Goal: Task Accomplishment & Management: Manage account settings

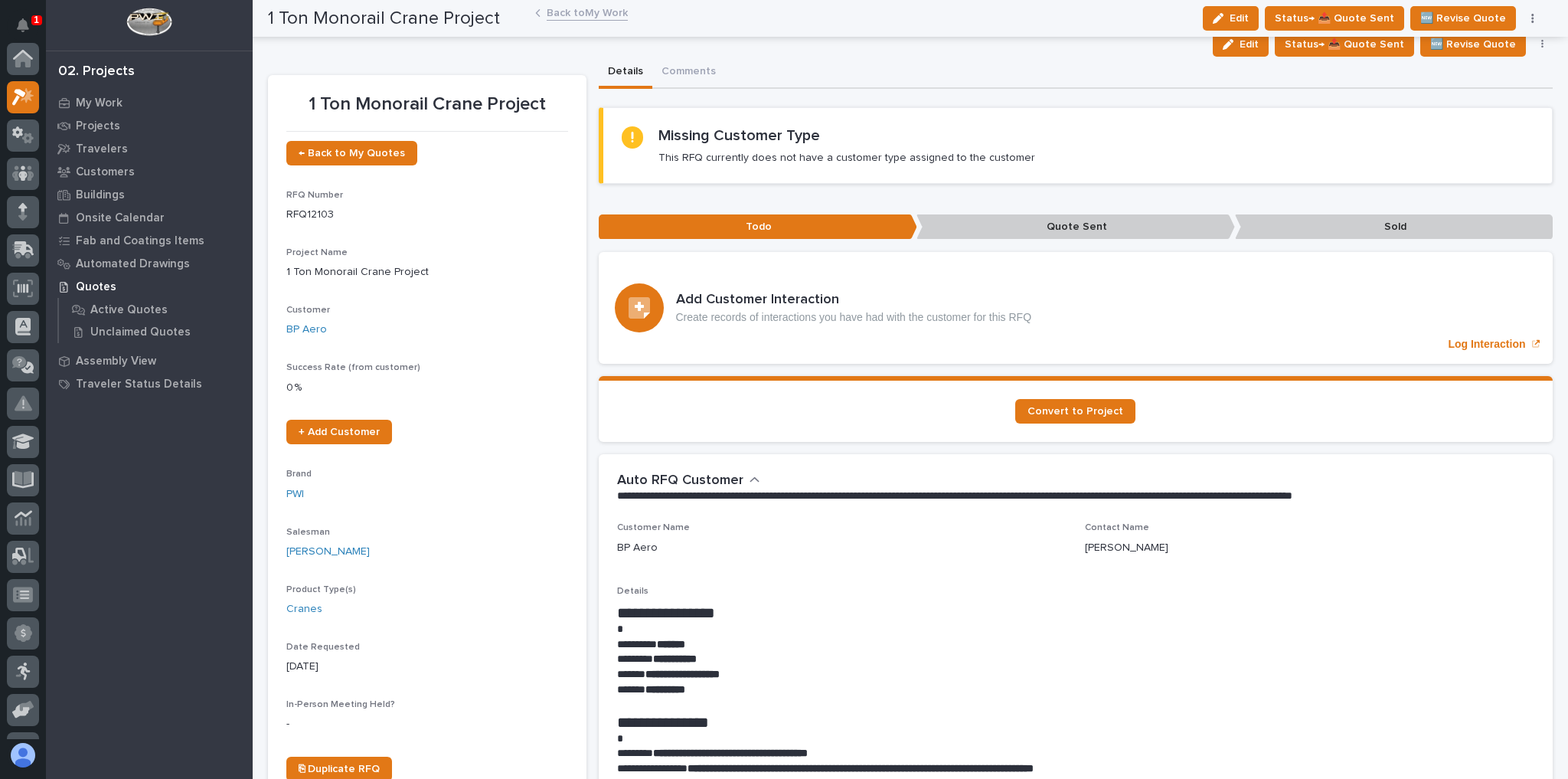
scroll to position [39, 0]
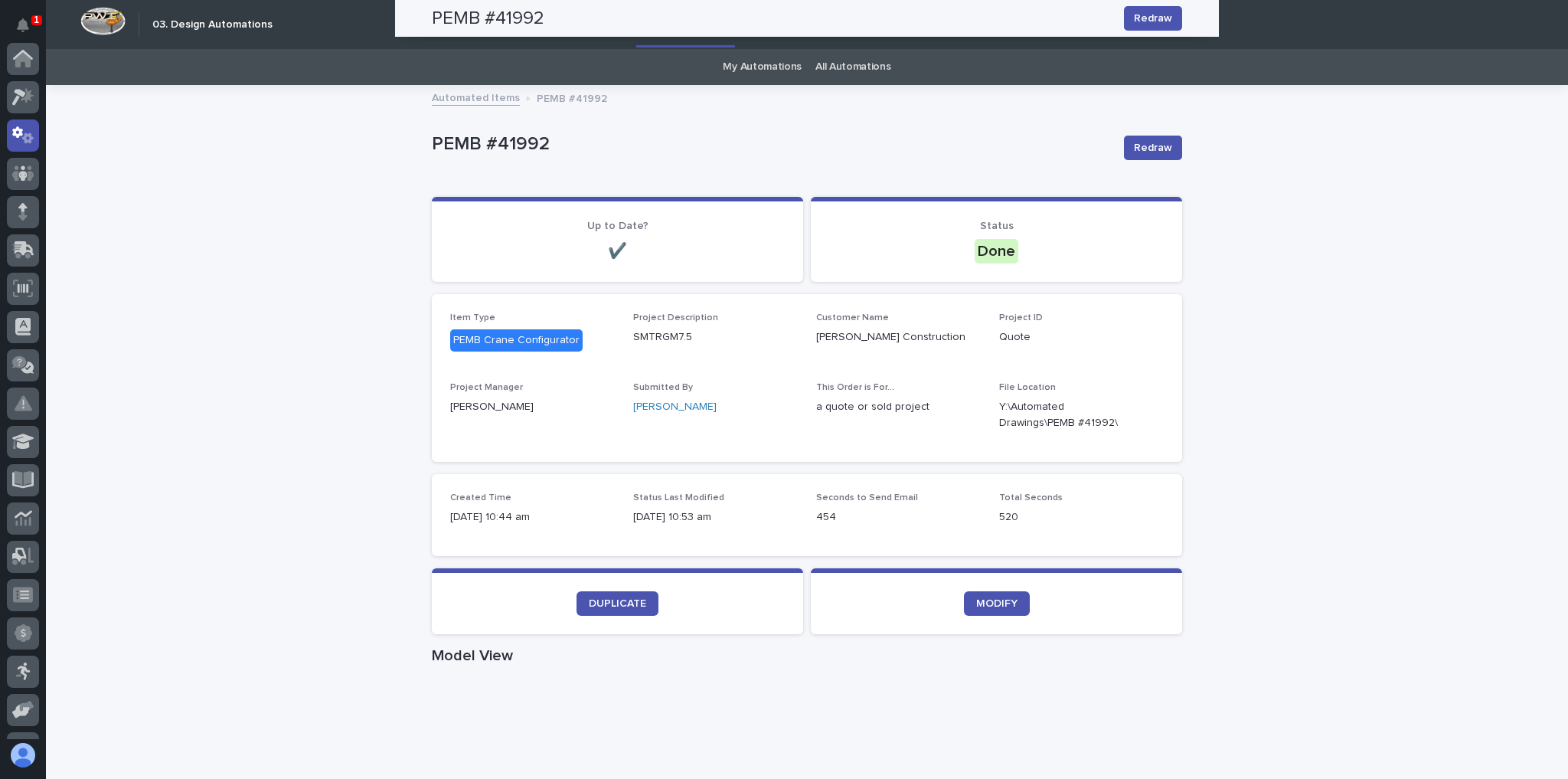
scroll to position [77, 0]
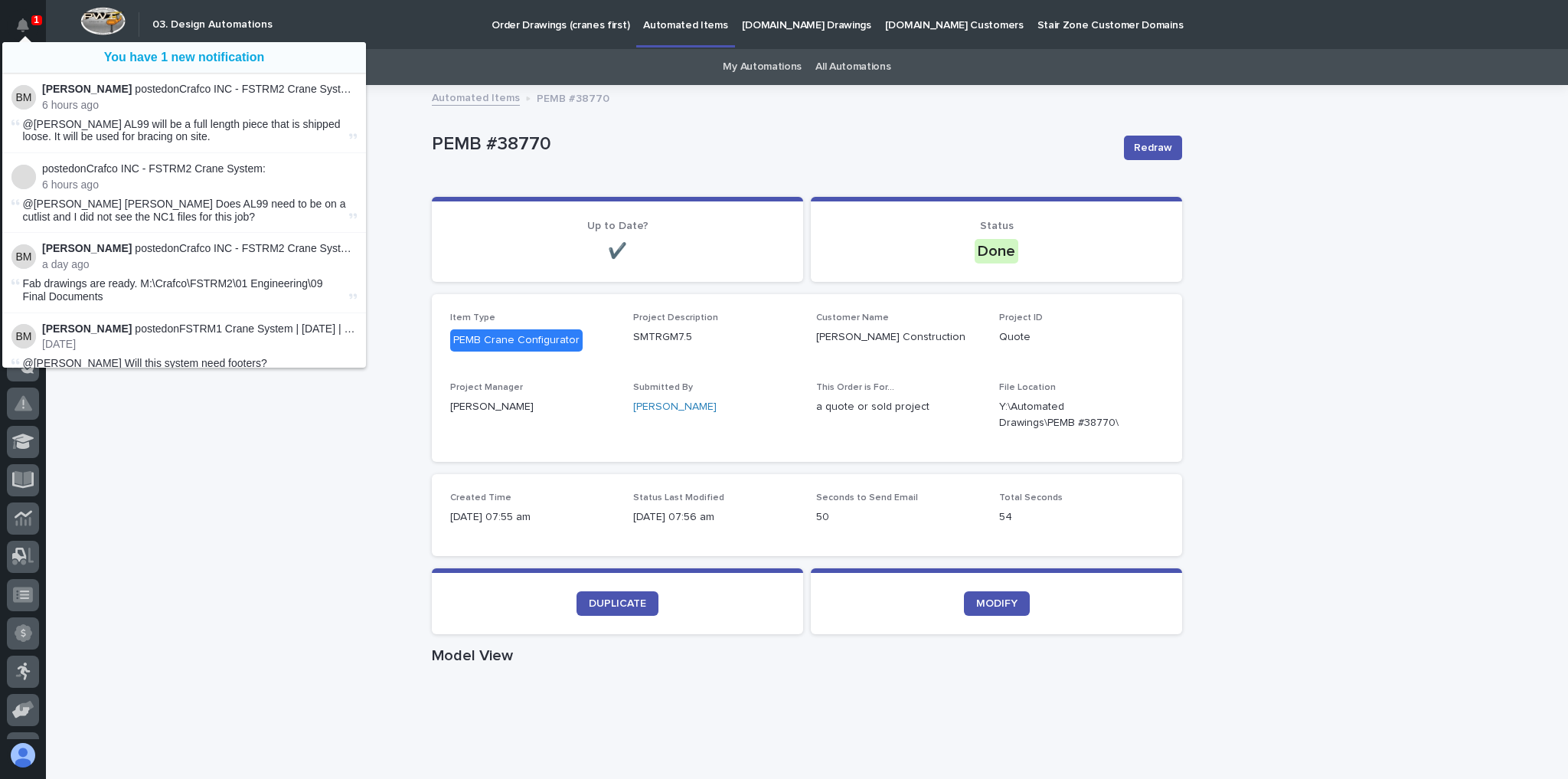
scroll to position [77, 0]
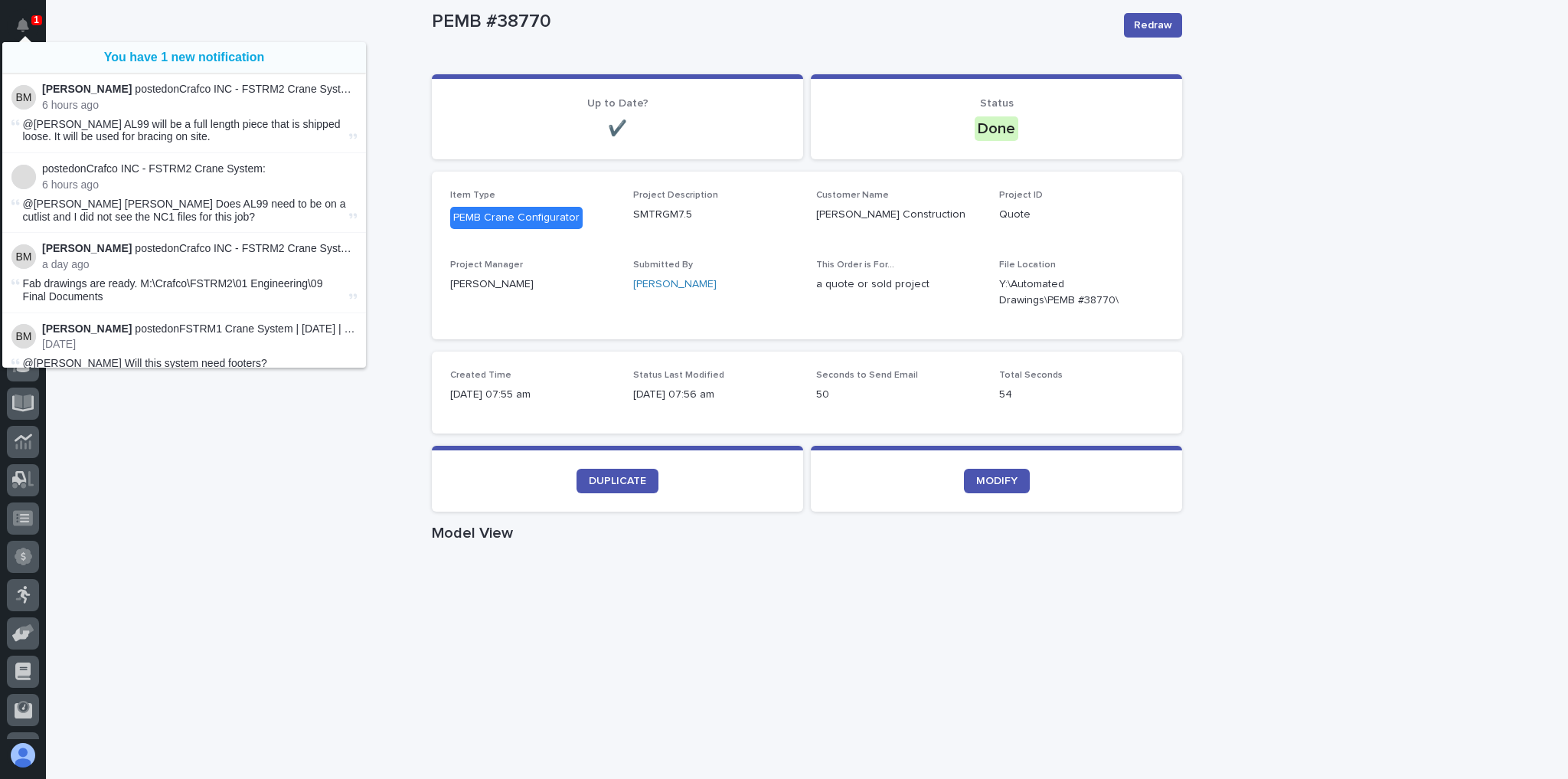
click at [473, 55] on div "PEMB #38770 Redraw" at bounding box center [806, 25] width 750 height 61
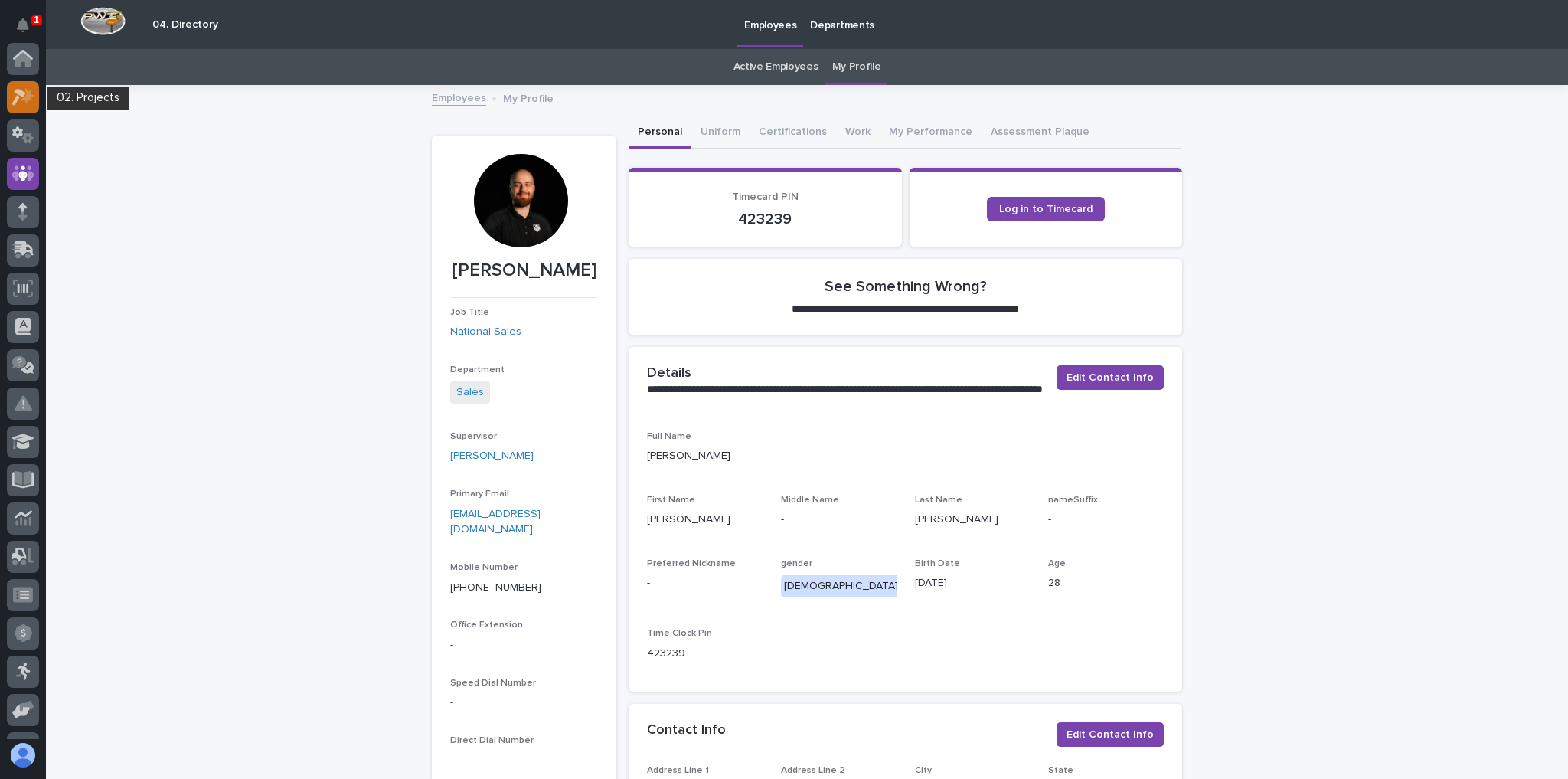
click at [26, 85] on div at bounding box center [23, 98] width 32 height 32
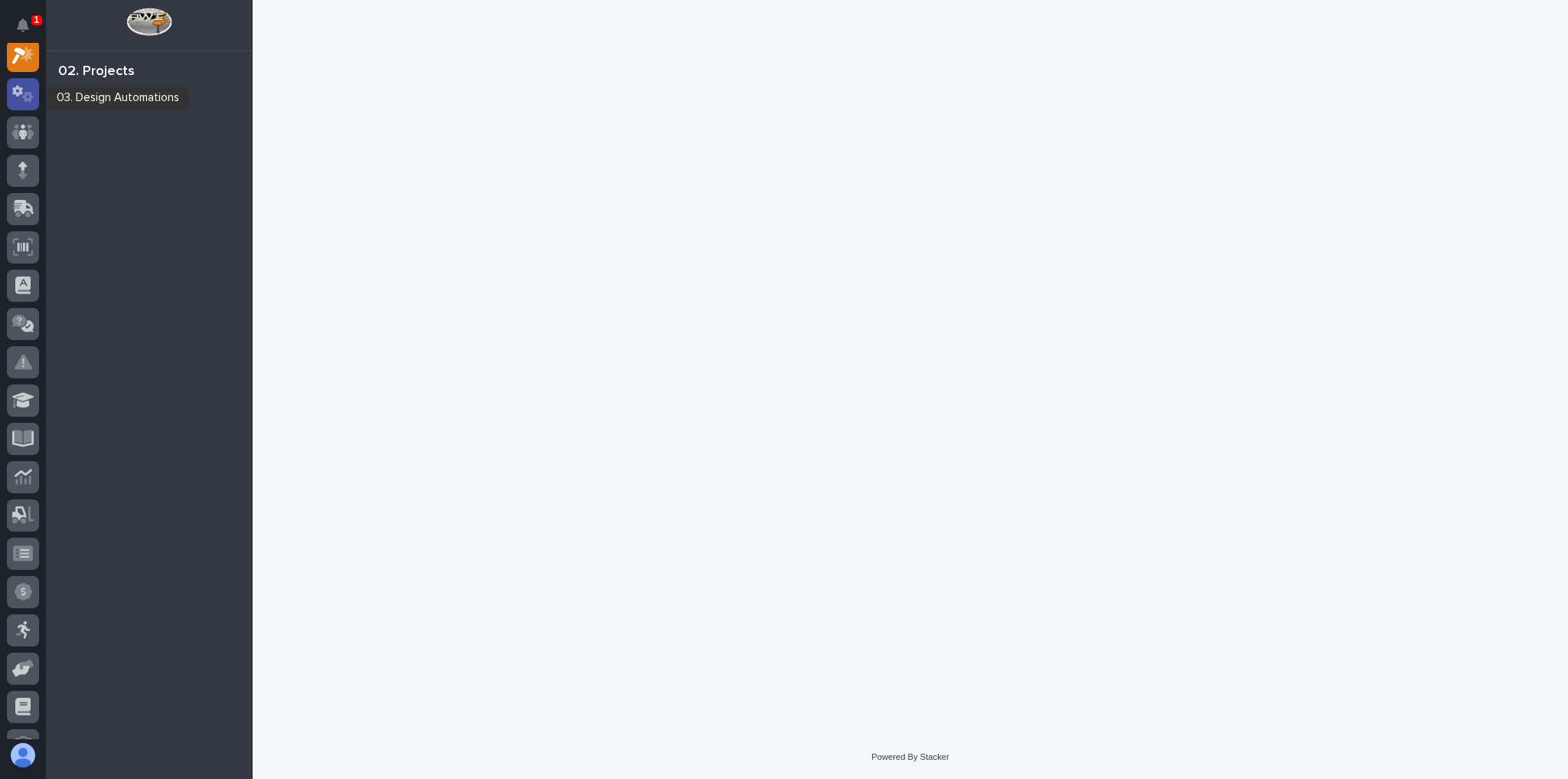
scroll to position [39, 0]
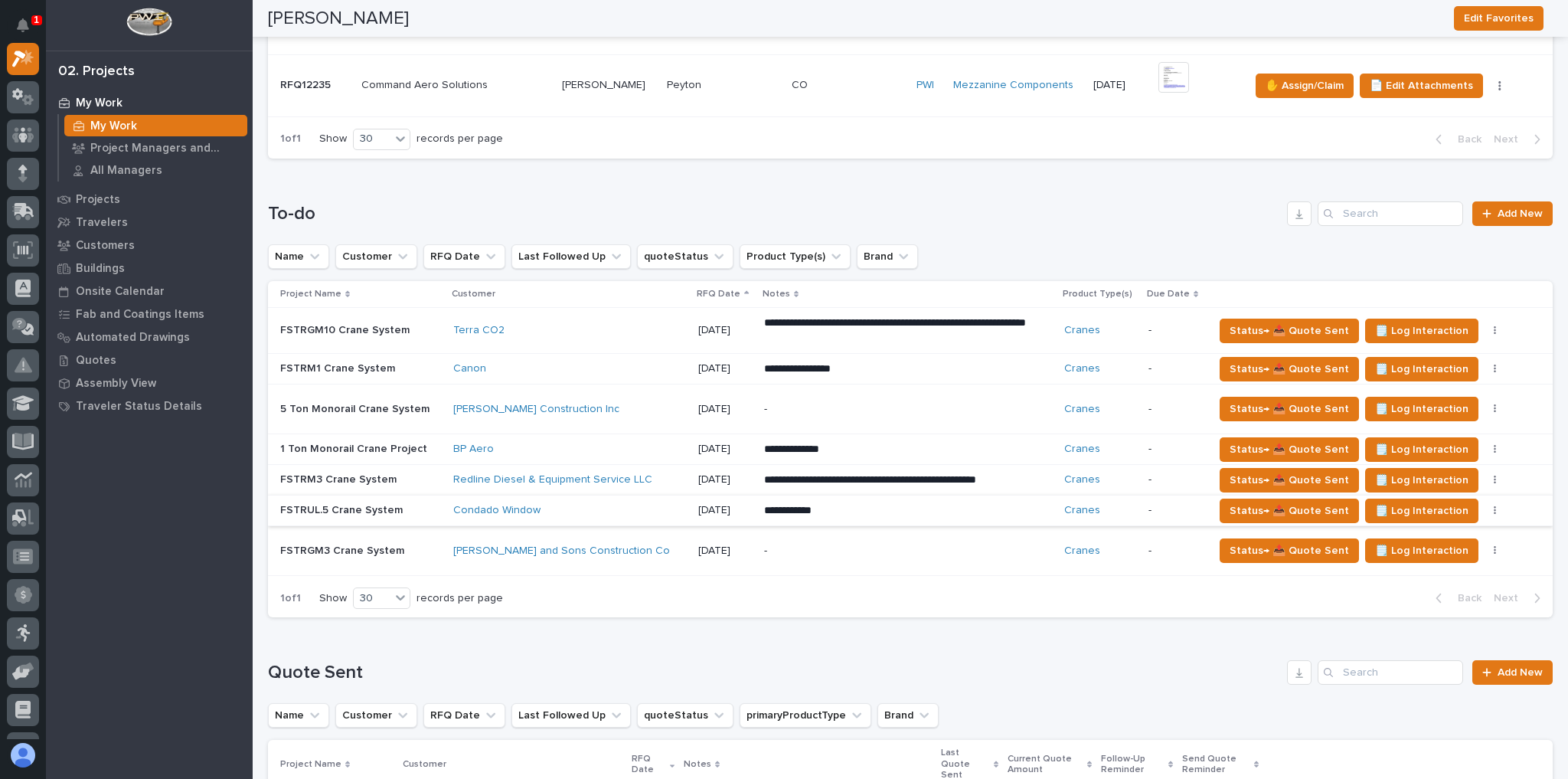
scroll to position [1225, 0]
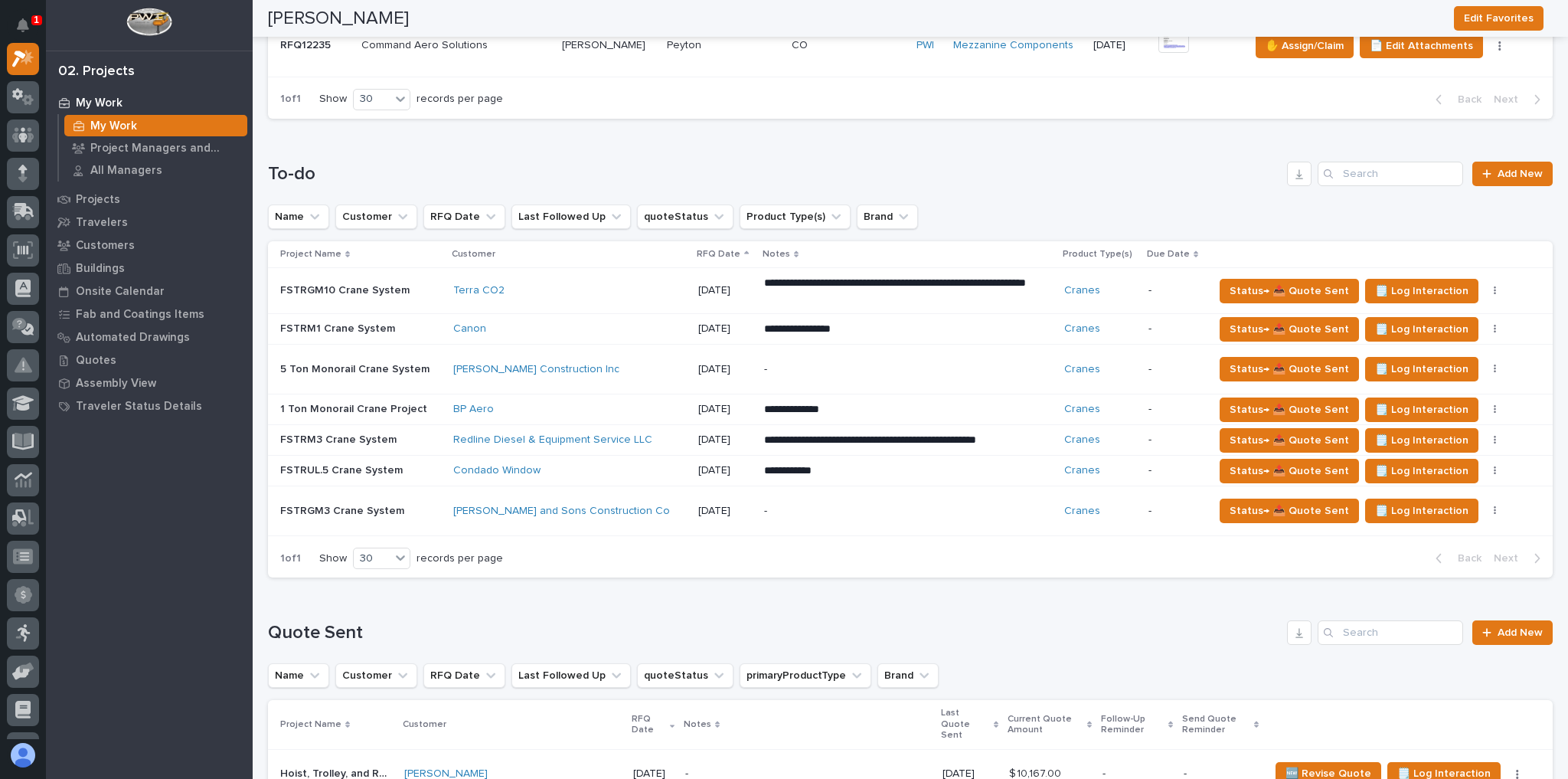
click at [615, 403] on div "BP Aero" at bounding box center [569, 409] width 233 height 13
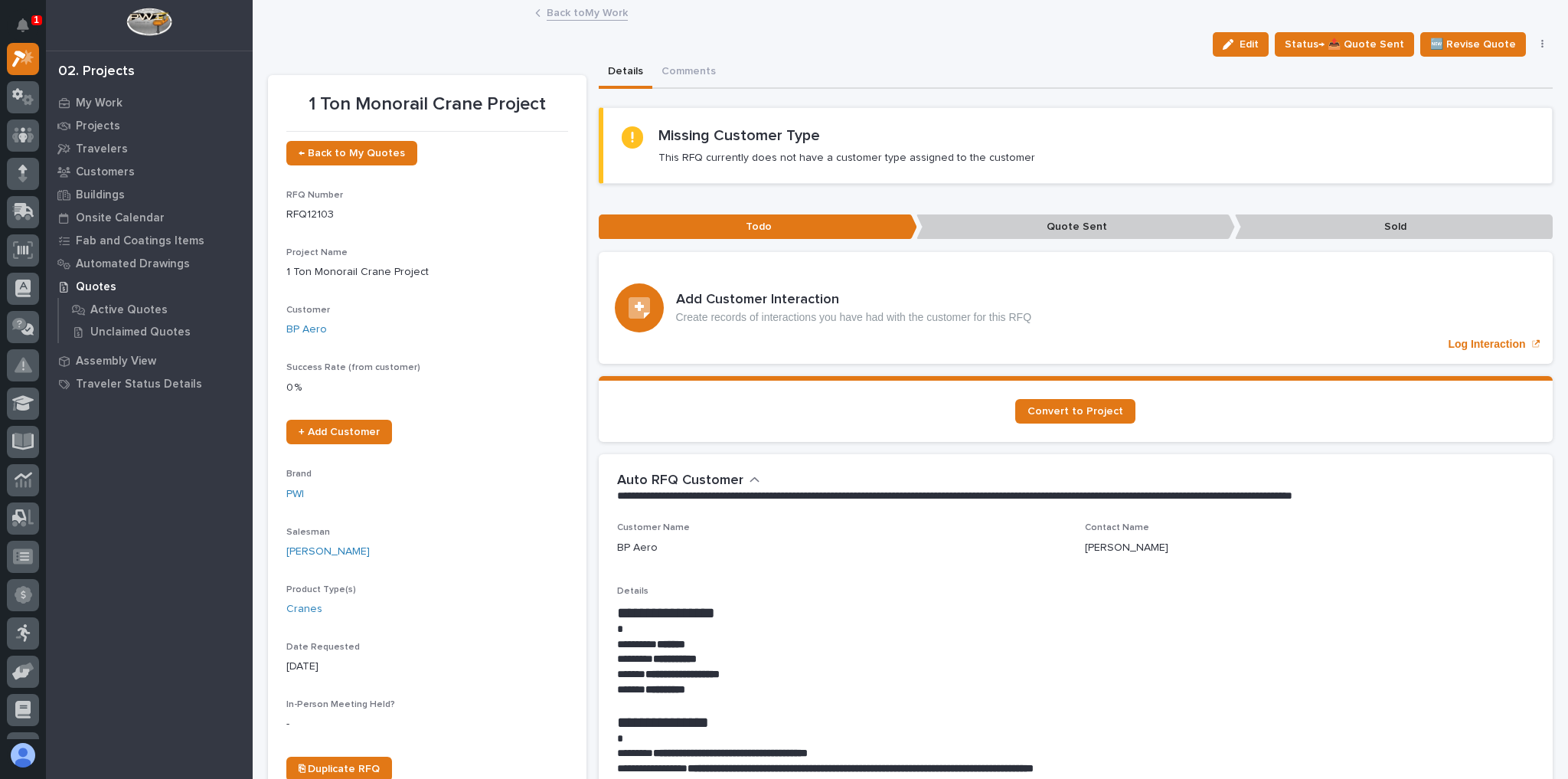
click at [595, 11] on link "Back to My Work" at bounding box center [587, 12] width 81 height 18
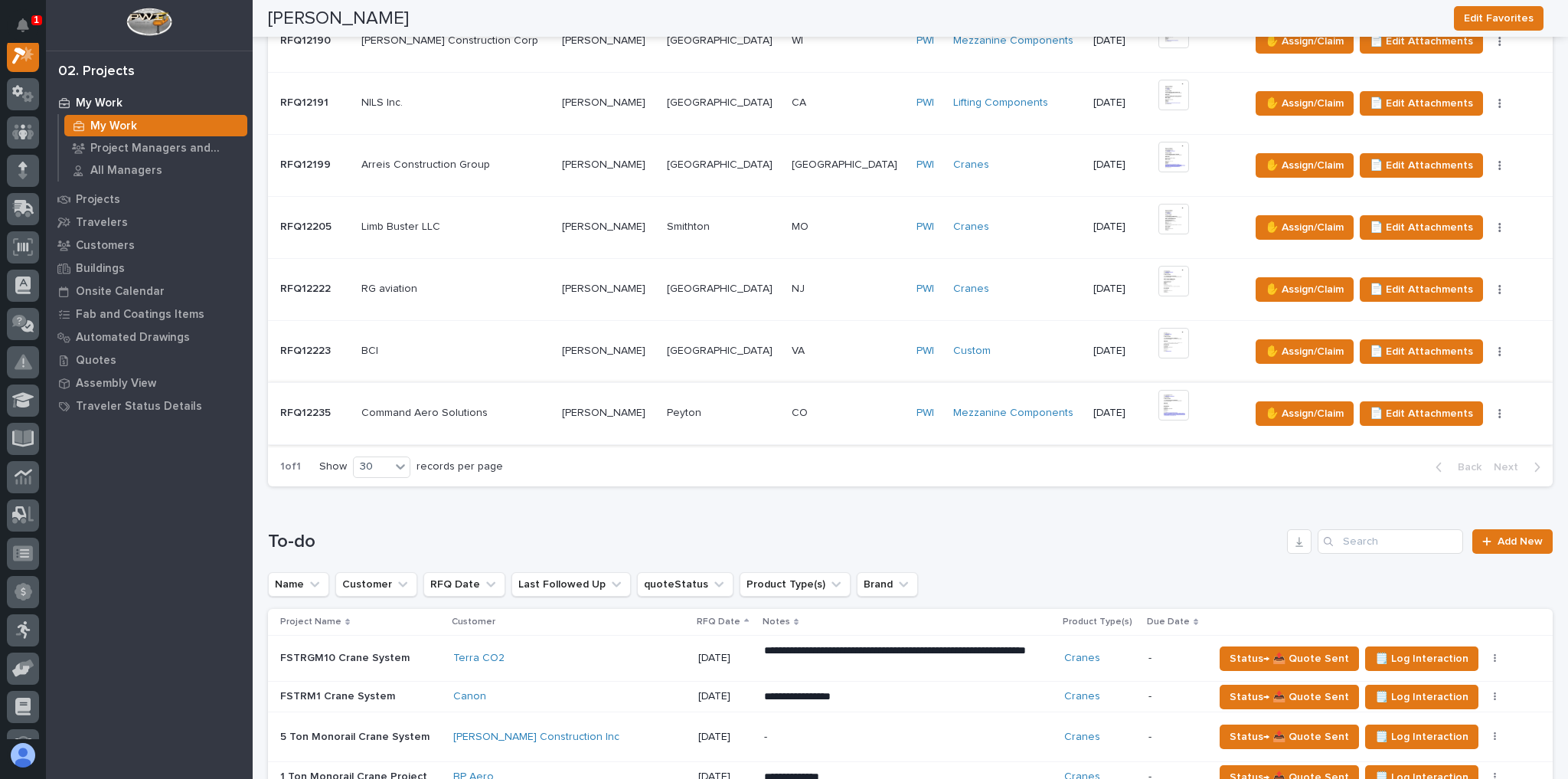
scroll to position [1041, 0]
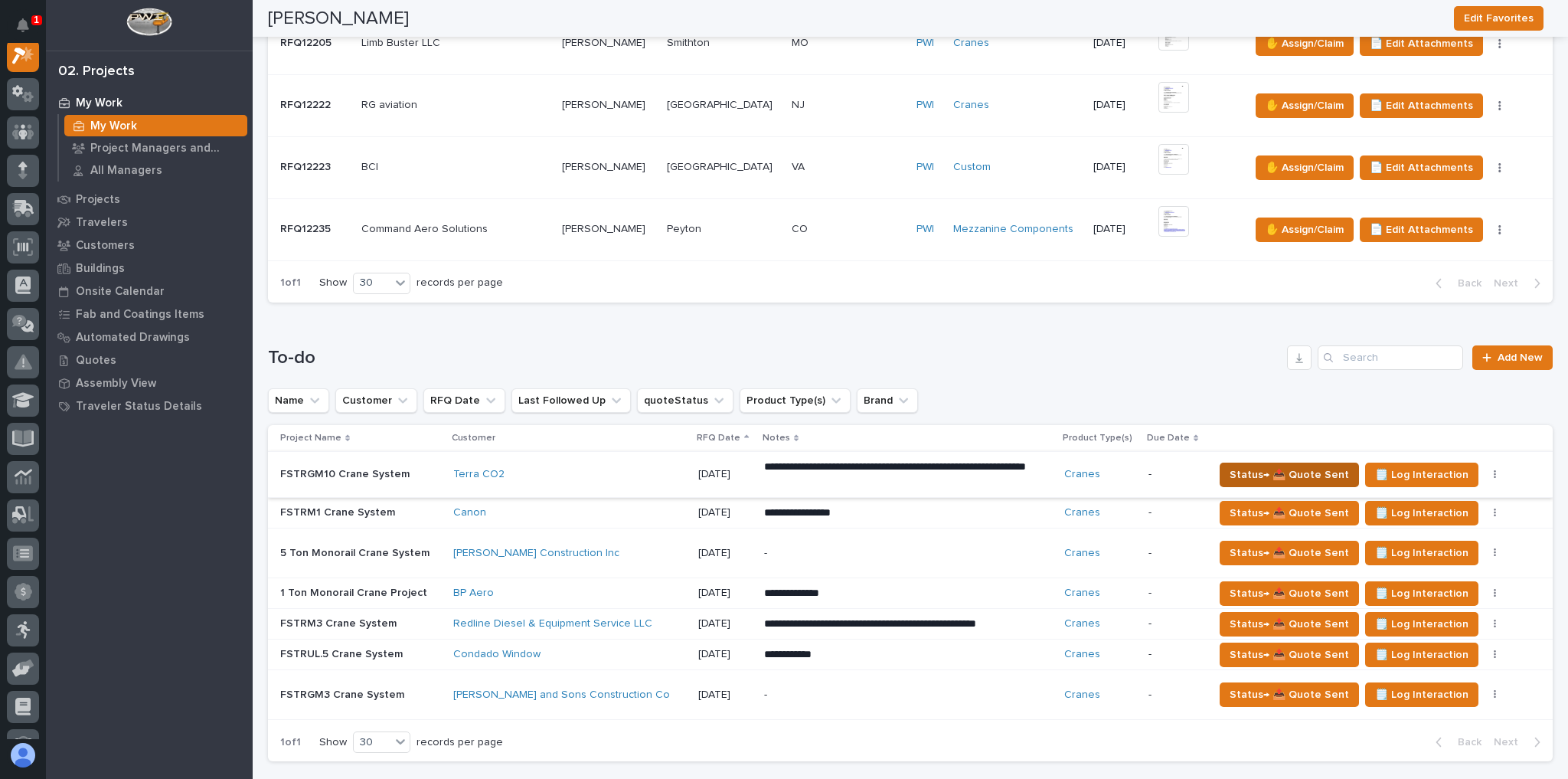
click at [1103, 466] on span "Status→ 📤 Quote Sent" at bounding box center [1289, 475] width 119 height 19
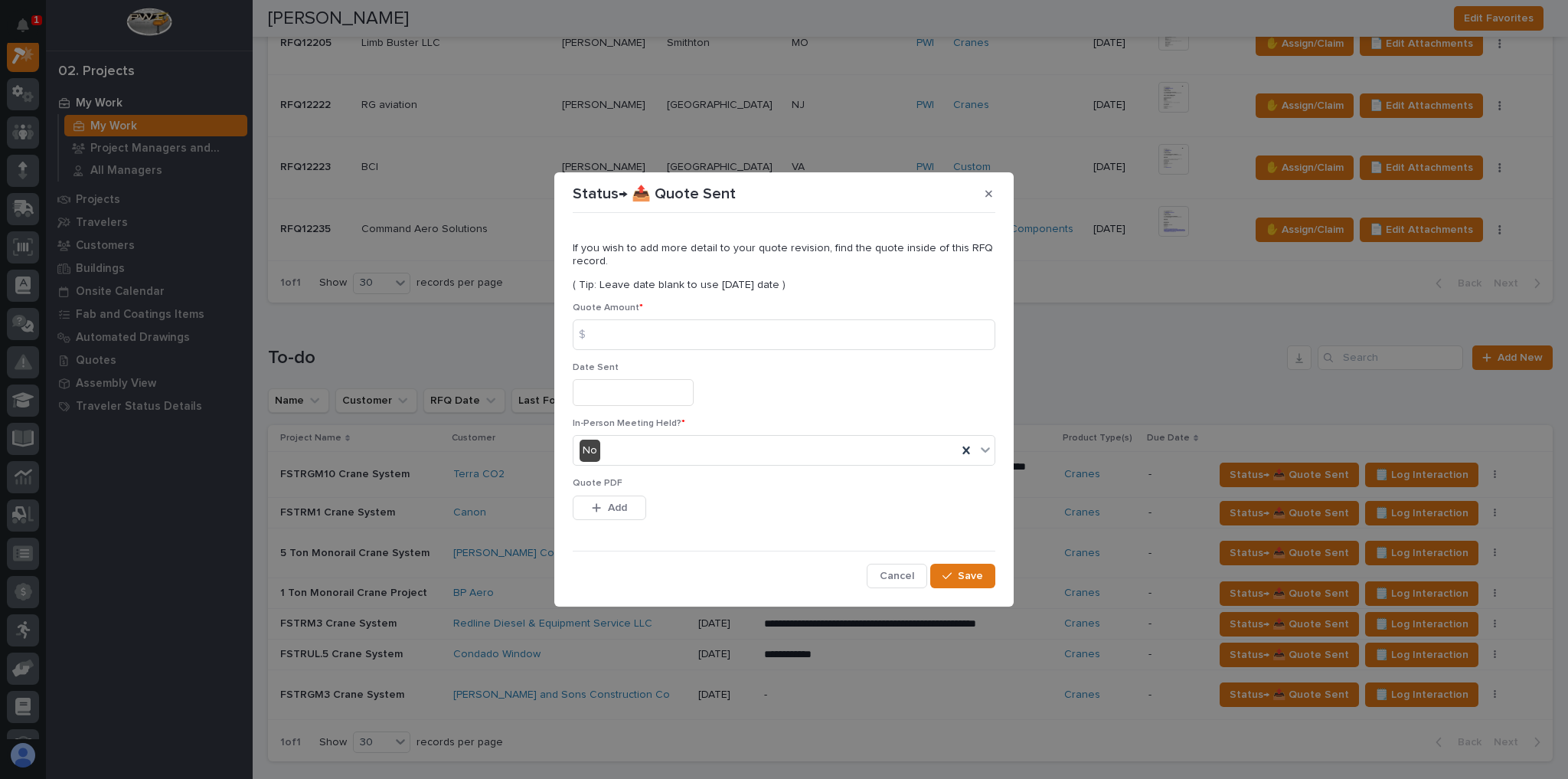
click at [632, 353] on div "Quote Amount * $" at bounding box center [784, 332] width 422 height 60
click at [635, 340] on input at bounding box center [784, 335] width 422 height 30
click at [667, 337] on input at bounding box center [784, 335] width 422 height 30
type input "245198"
click at [603, 491] on button "Add" at bounding box center [609, 507] width 73 height 24
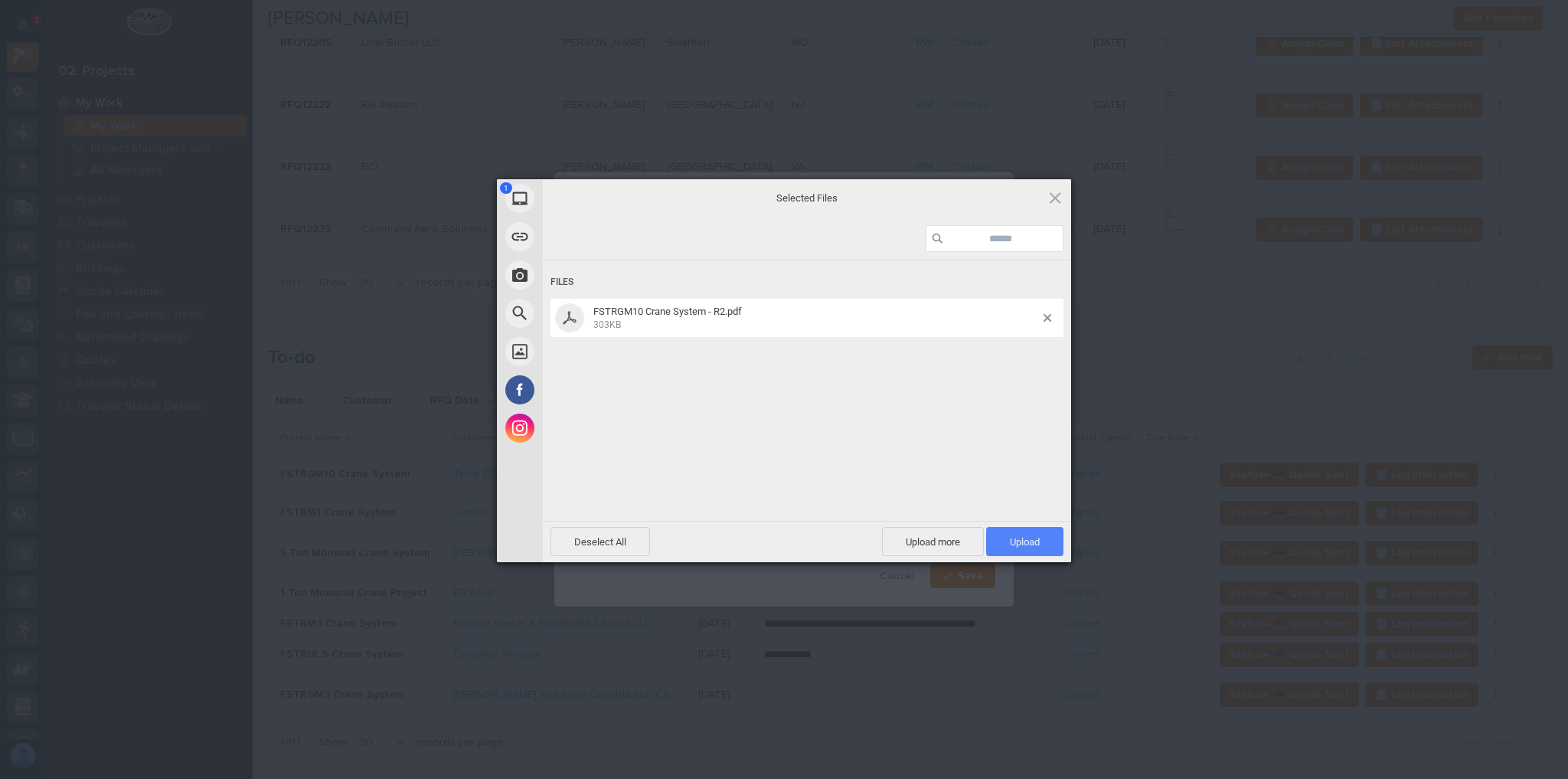
click at [1020, 491] on span "Upload 1" at bounding box center [1024, 542] width 30 height 12
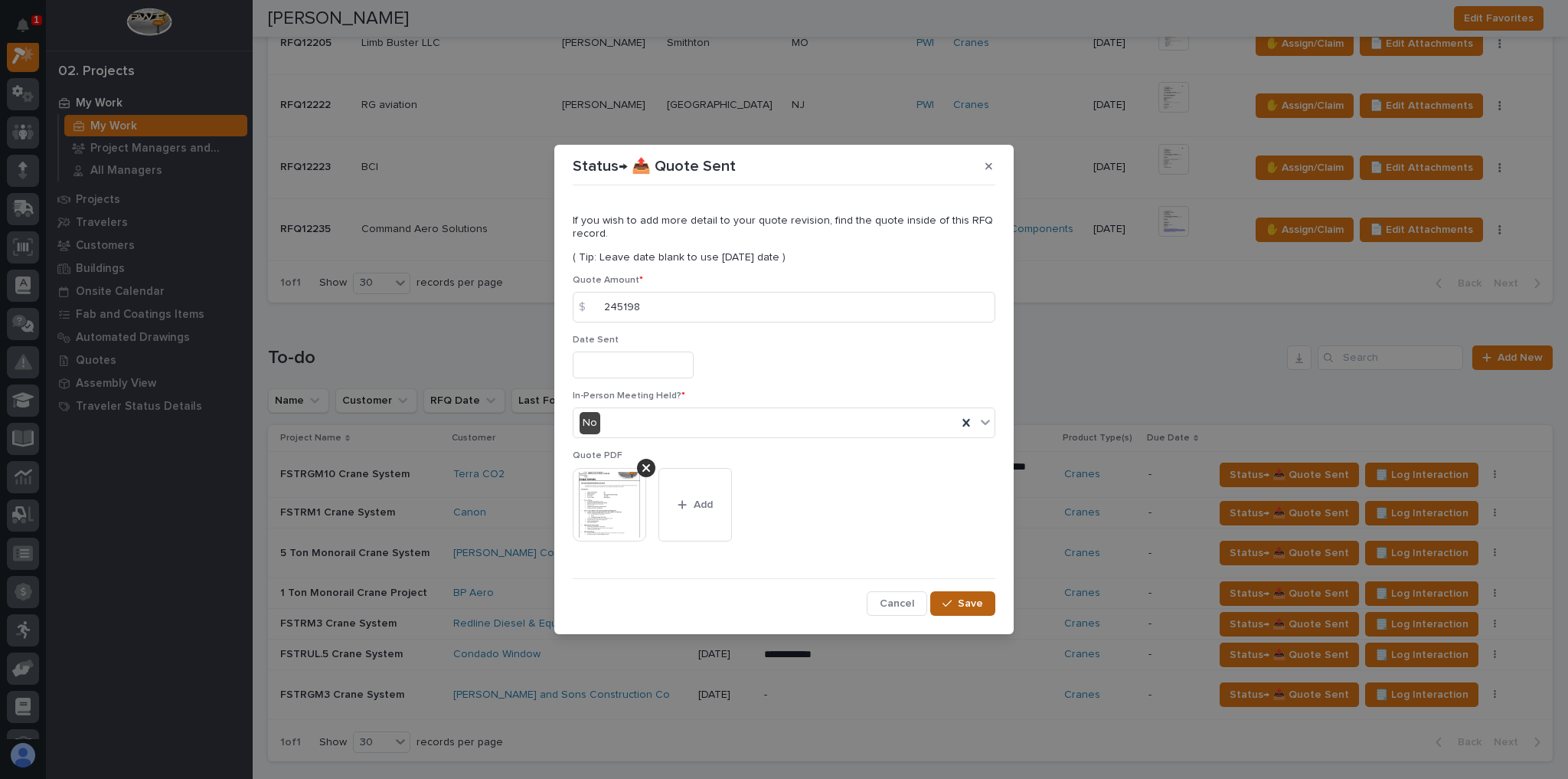
click at [967, 491] on button "Save" at bounding box center [962, 603] width 65 height 24
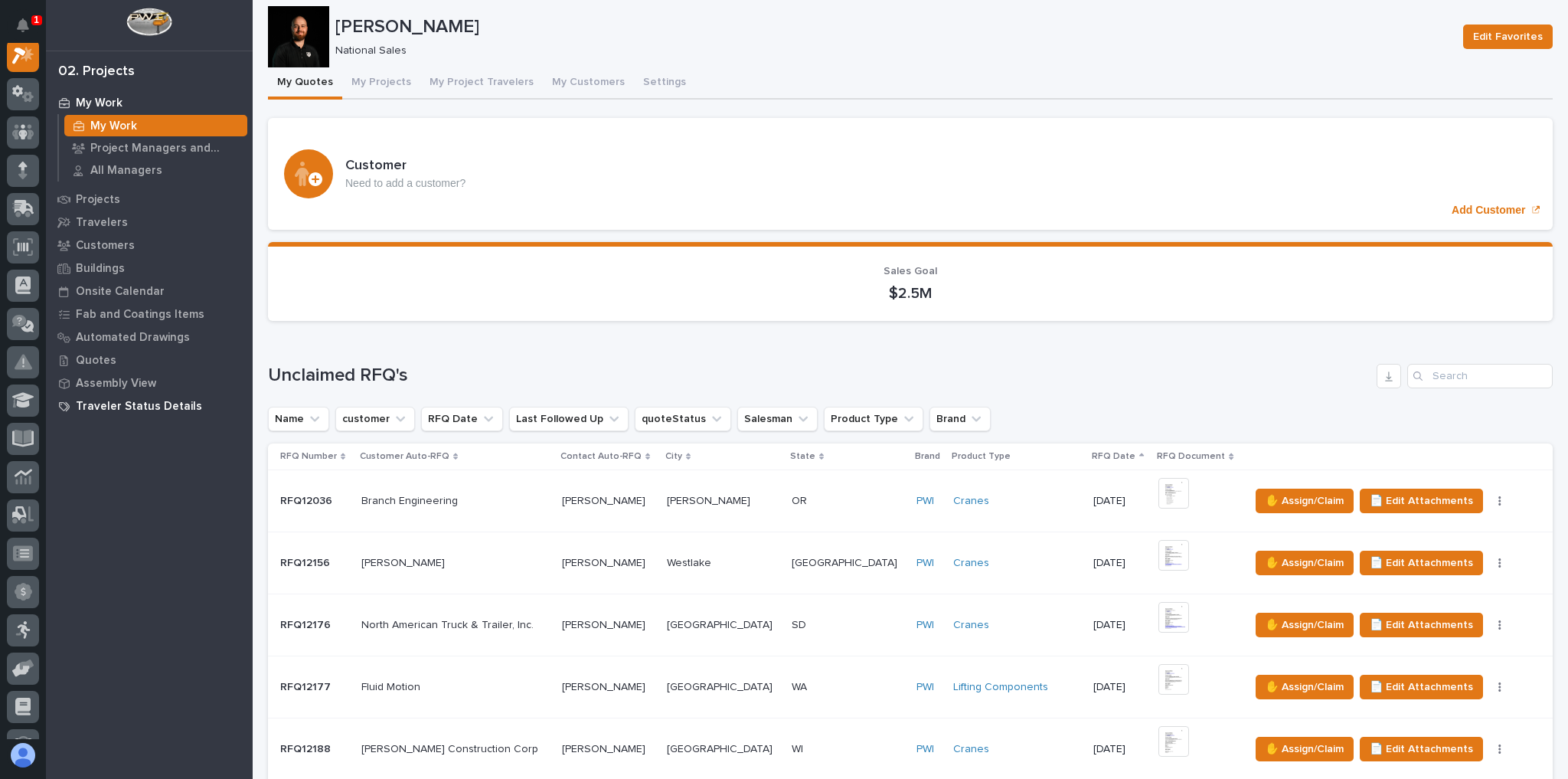
scroll to position [0, 0]
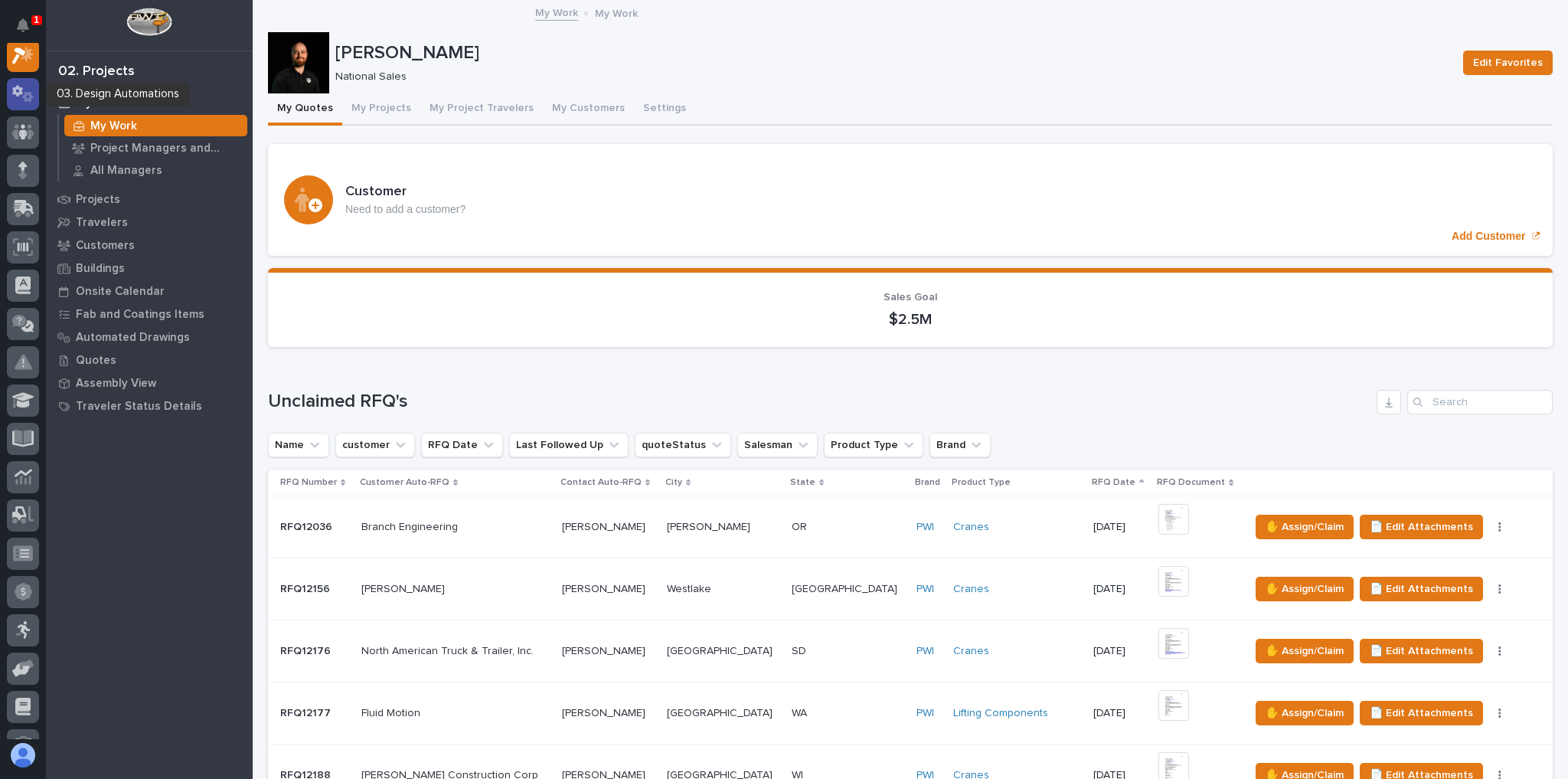
click at [23, 91] on icon at bounding box center [23, 94] width 22 height 18
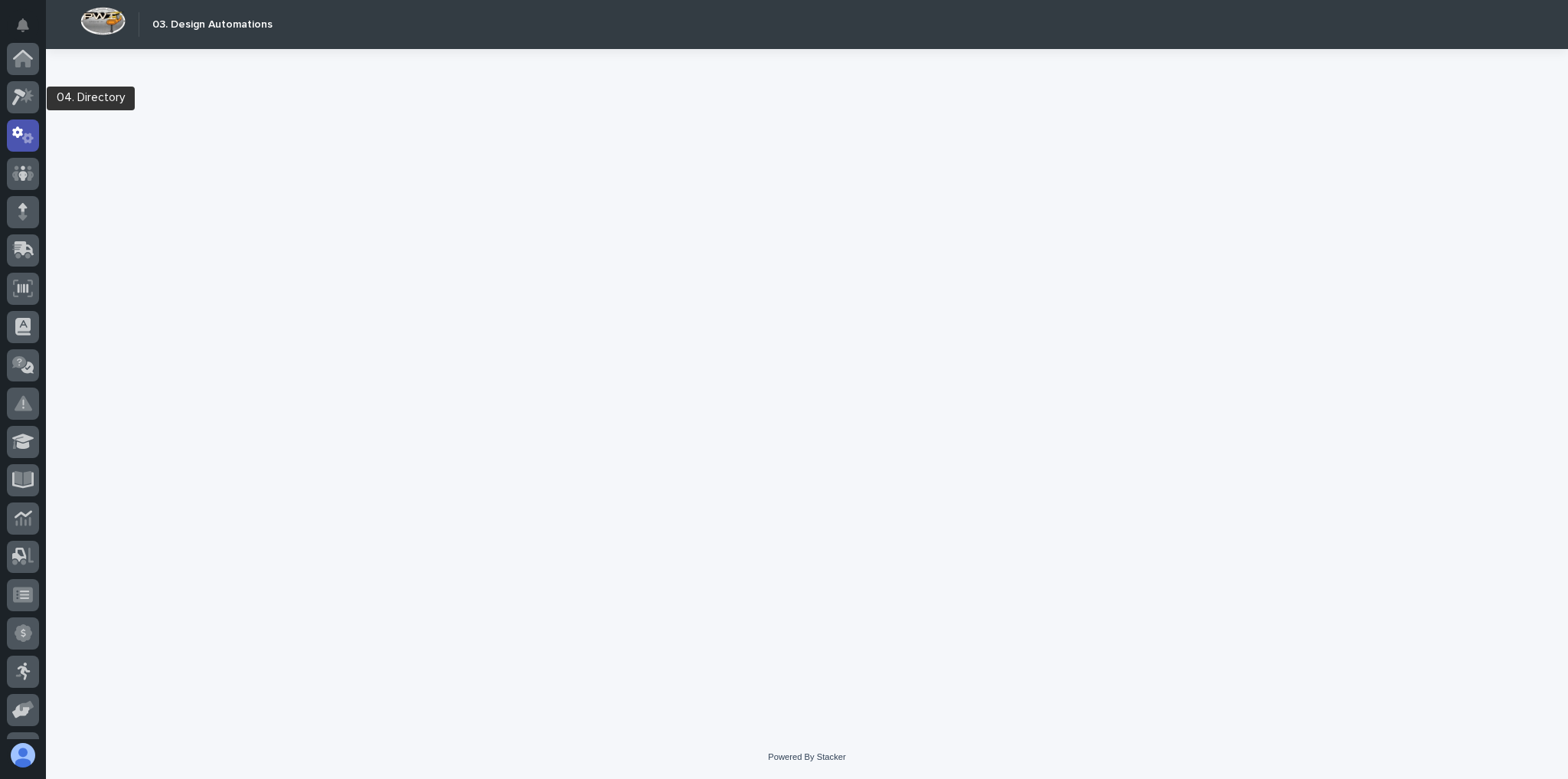
scroll to position [77, 0]
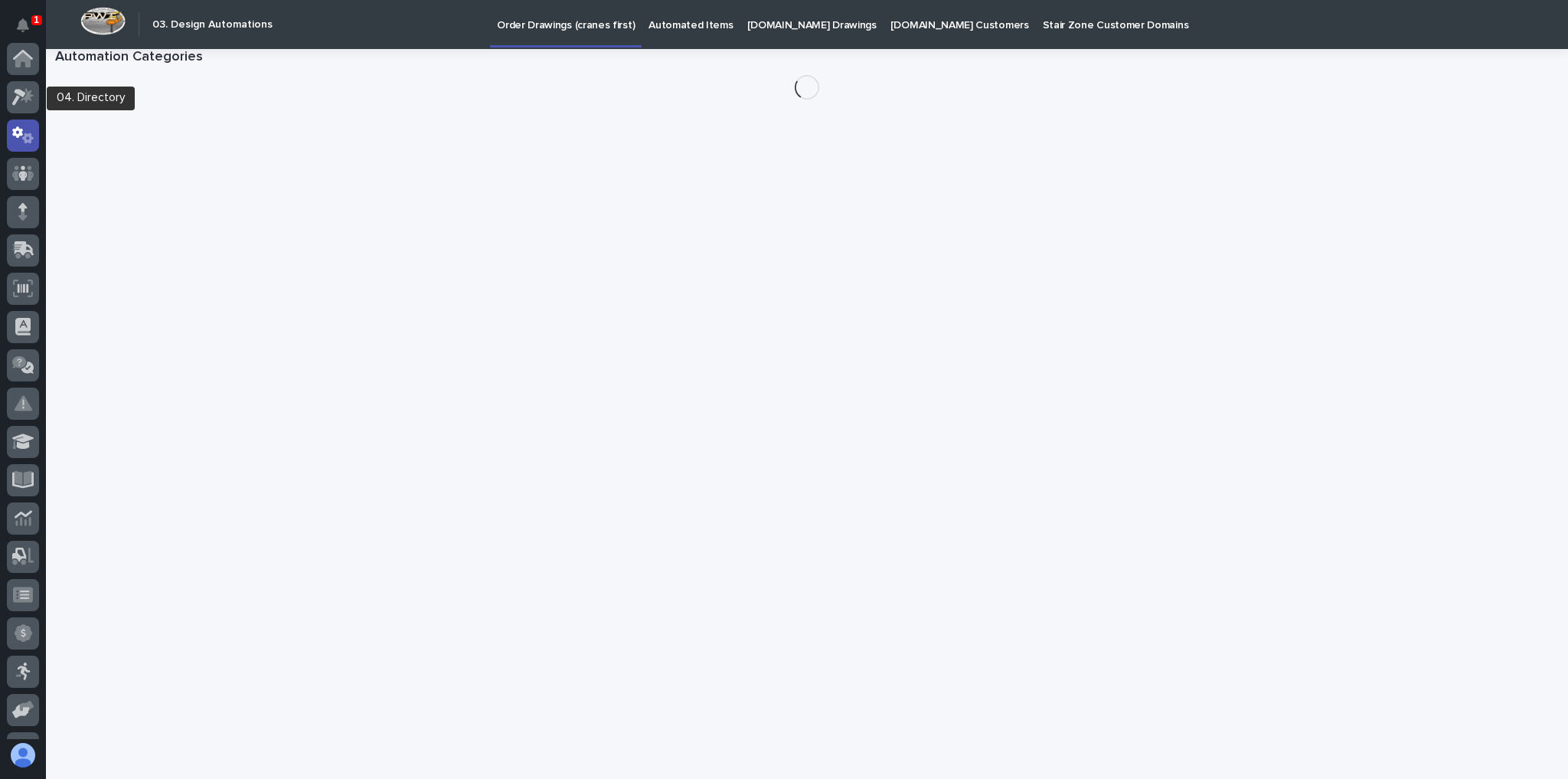
scroll to position [77, 0]
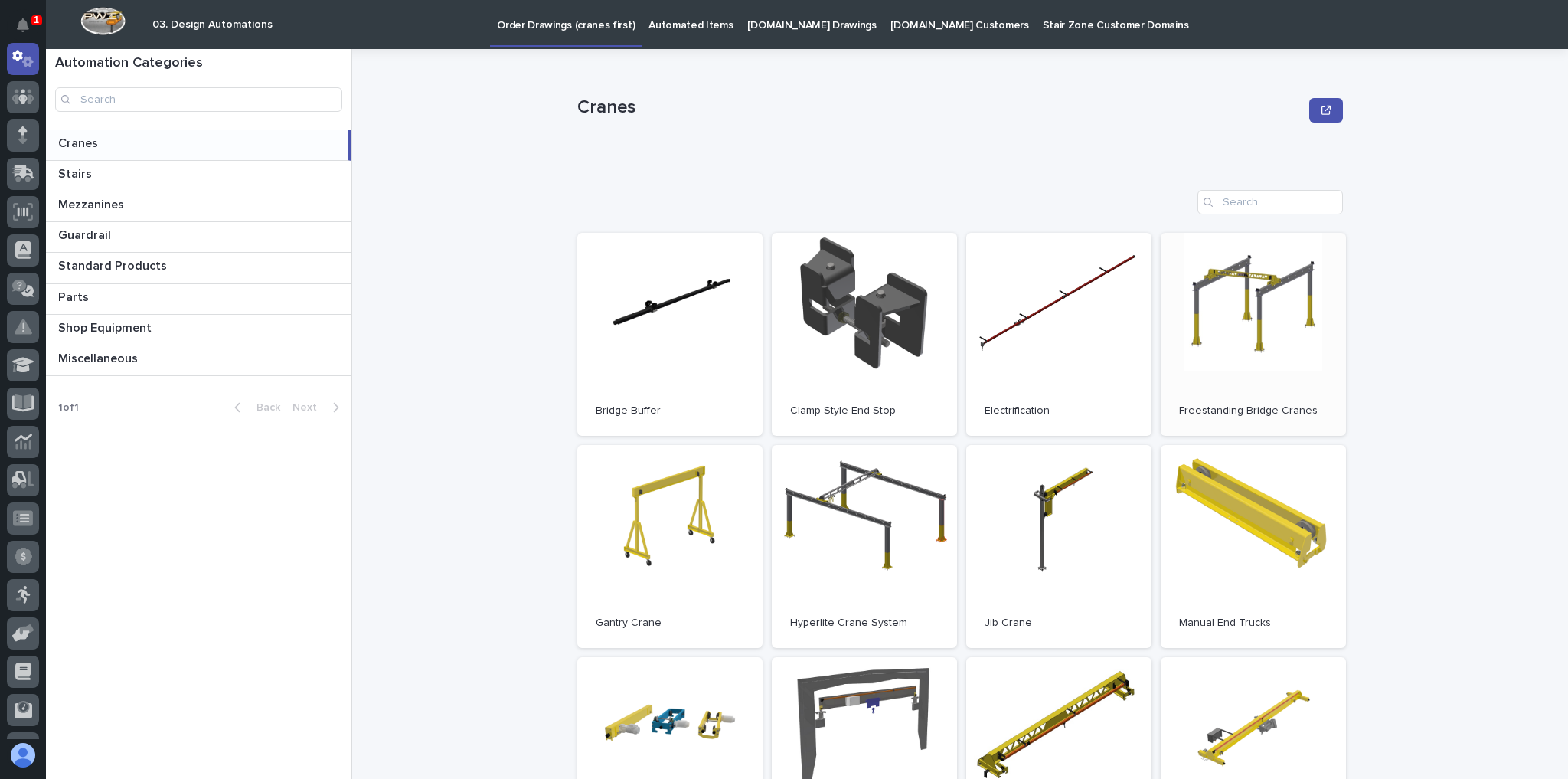
click at [1103, 355] on link "Open" at bounding box center [1253, 334] width 185 height 203
click at [21, 89] on icon at bounding box center [23, 97] width 22 height 18
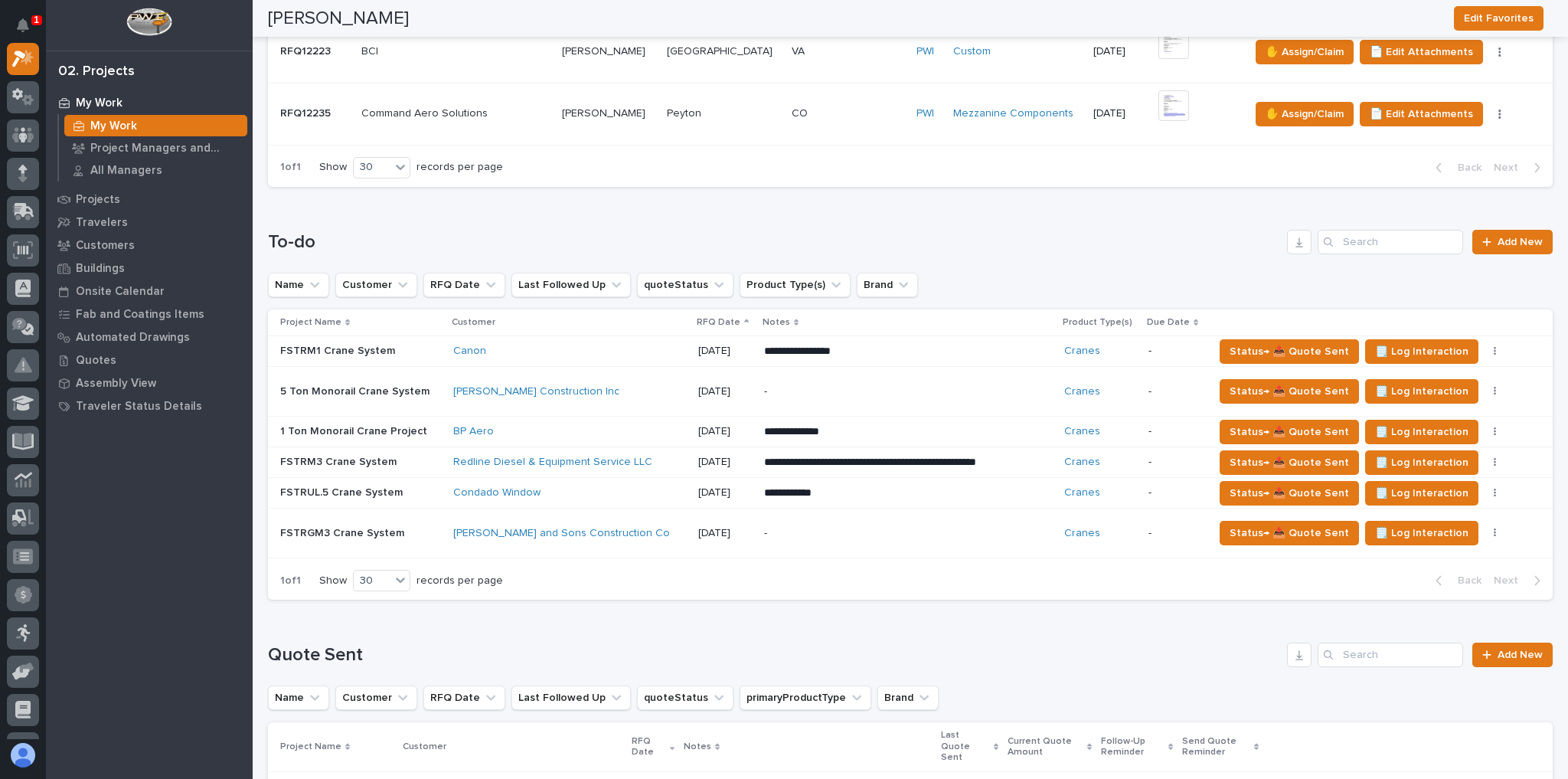
scroll to position [1103, 0]
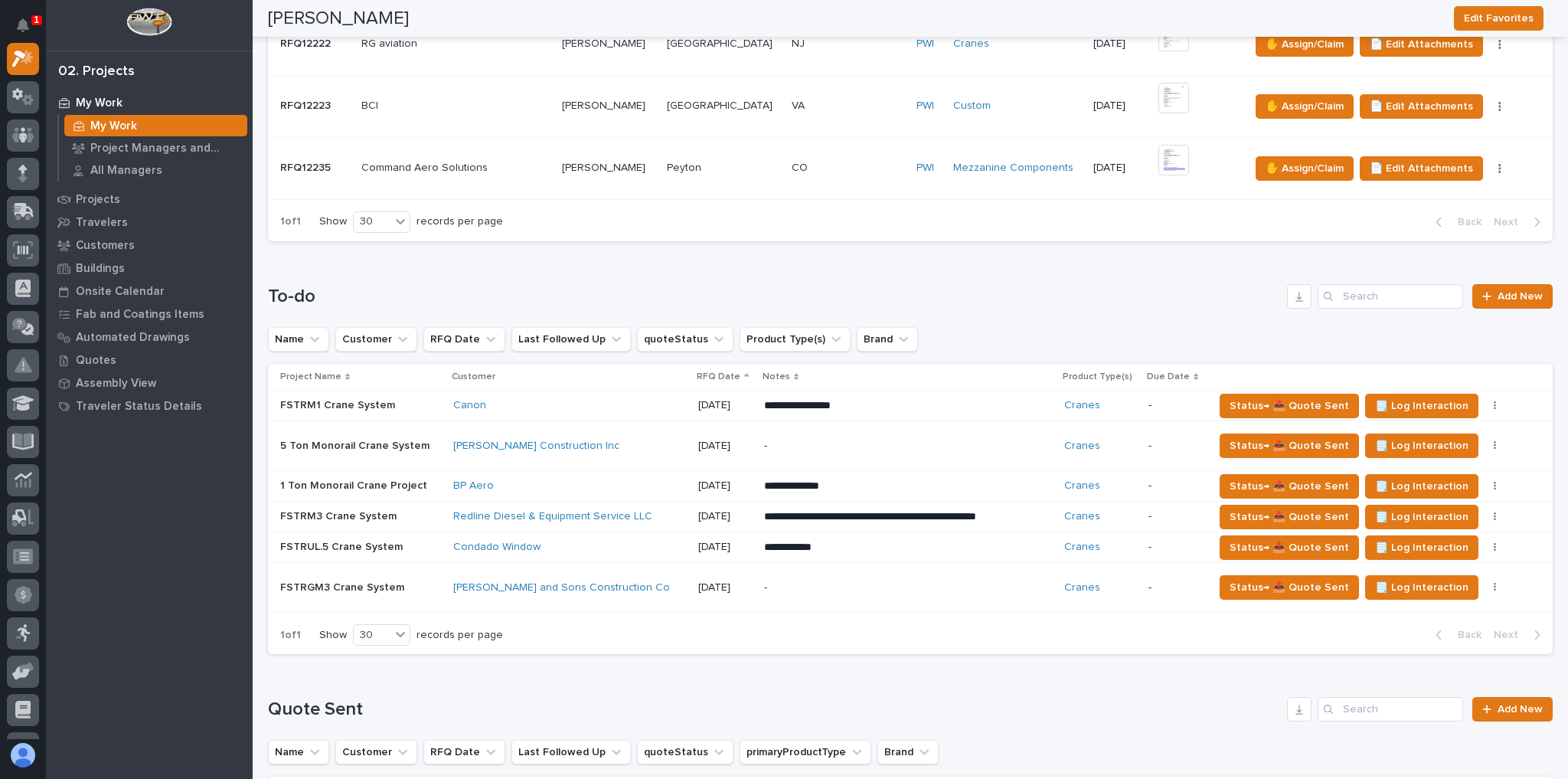
click at [518, 479] on div "BP Aero" at bounding box center [569, 485] width 233 height 13
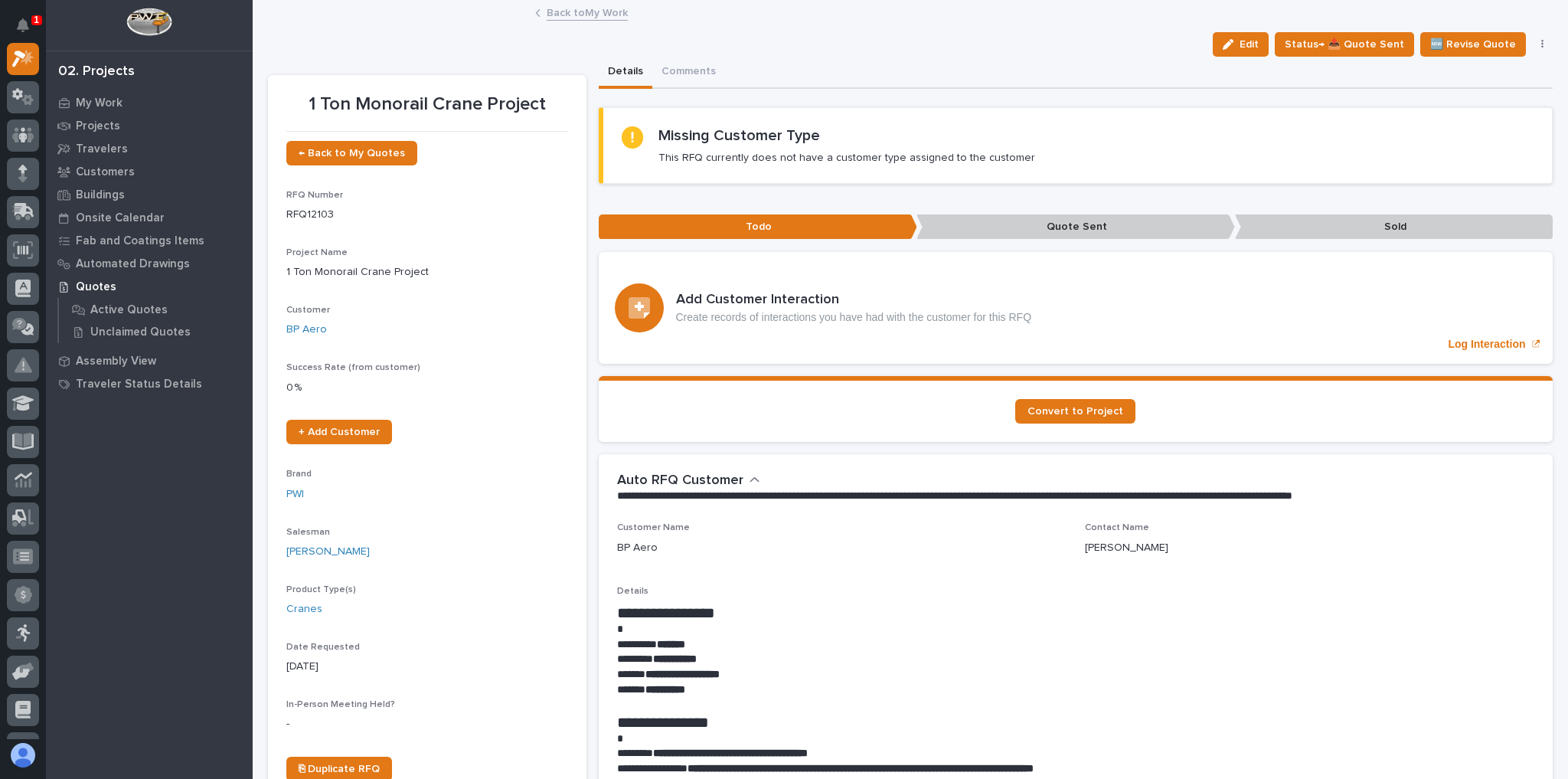
click at [578, 10] on link "Back to My Work" at bounding box center [587, 12] width 81 height 18
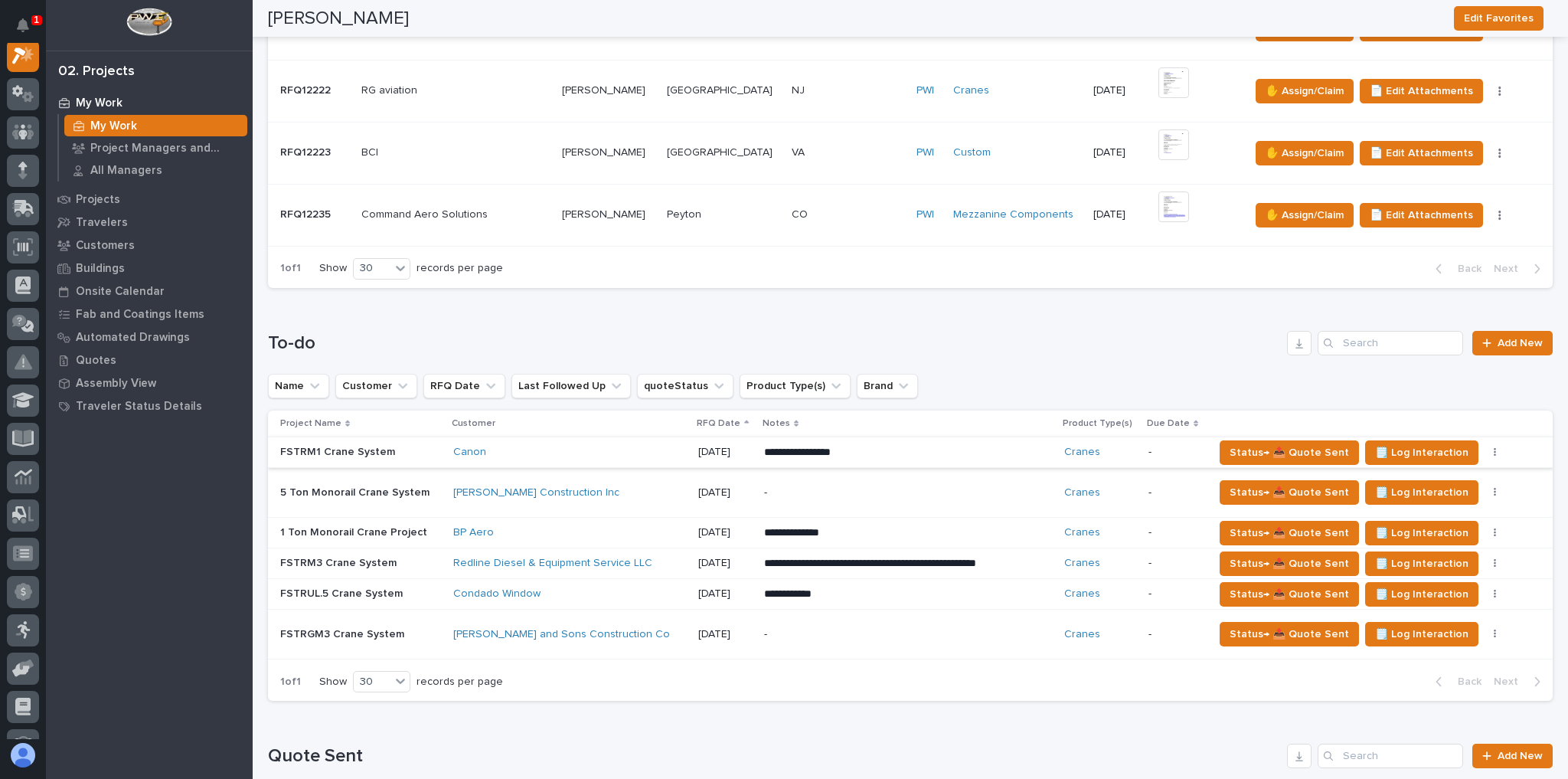
scroll to position [1225, 0]
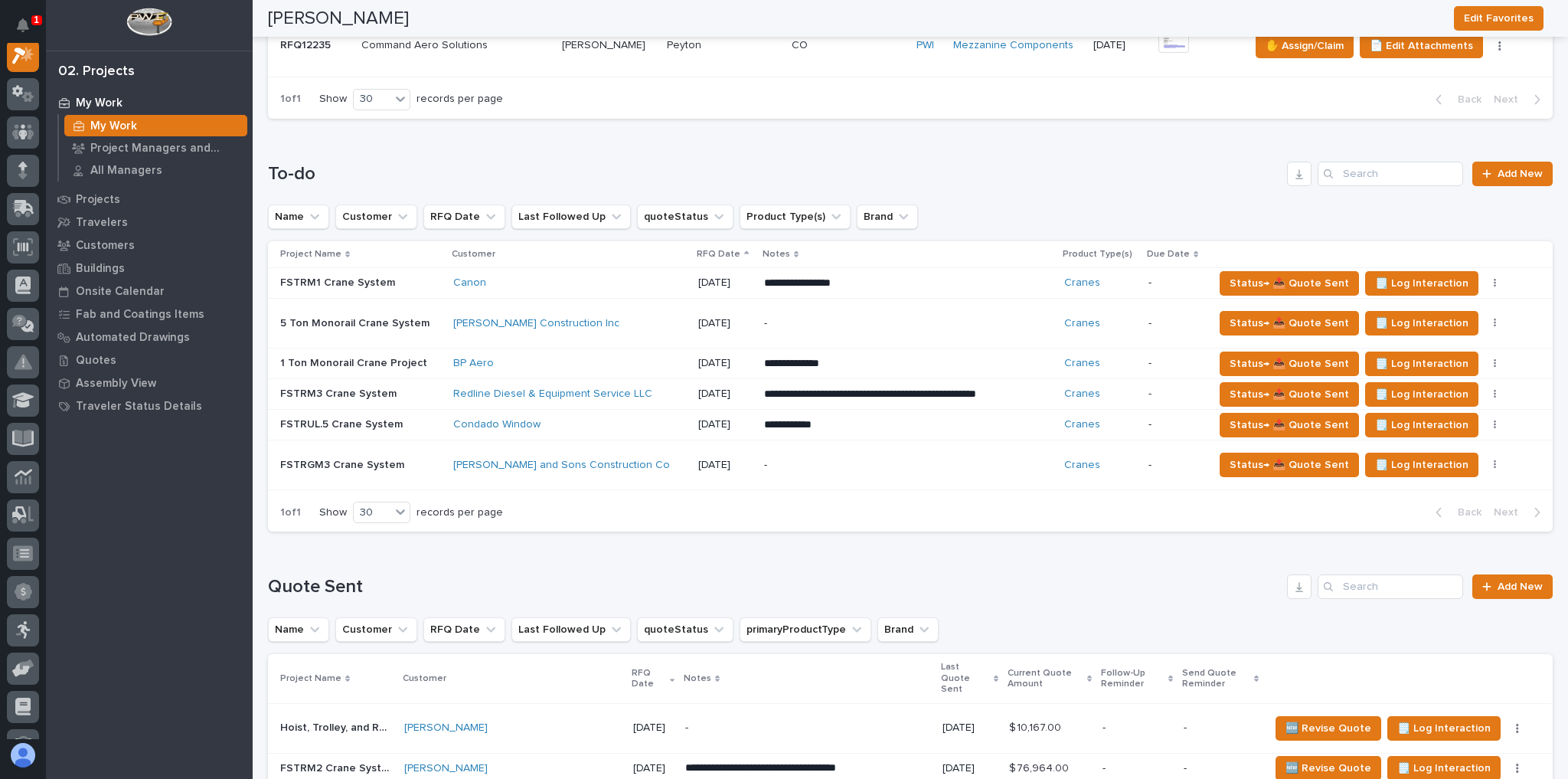
click at [528, 357] on div "BP Aero" at bounding box center [569, 364] width 233 height 13
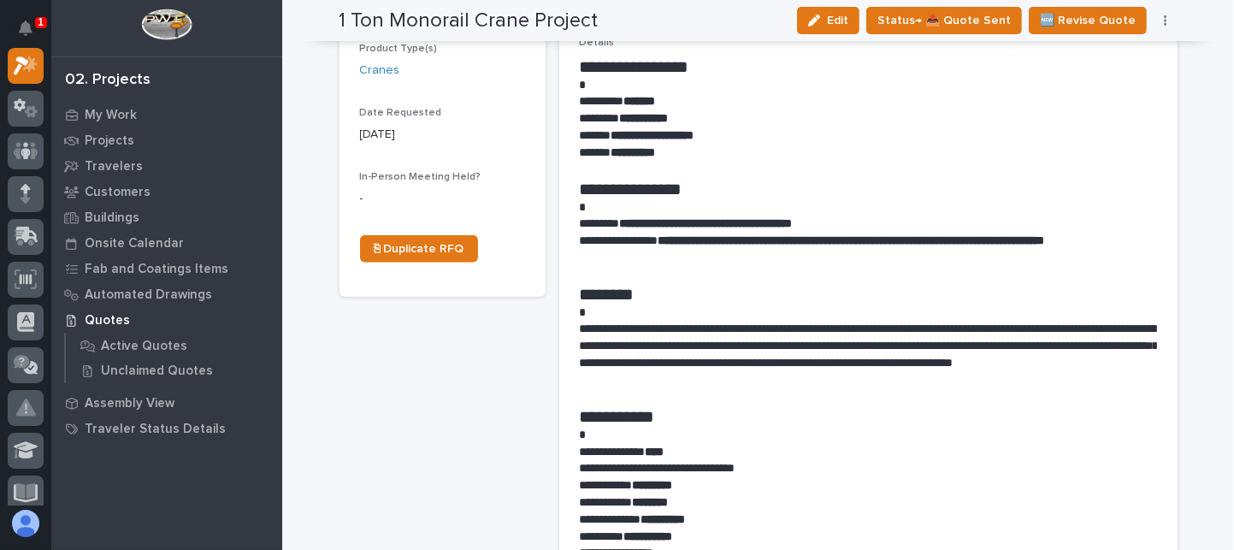
scroll to position [616, 0]
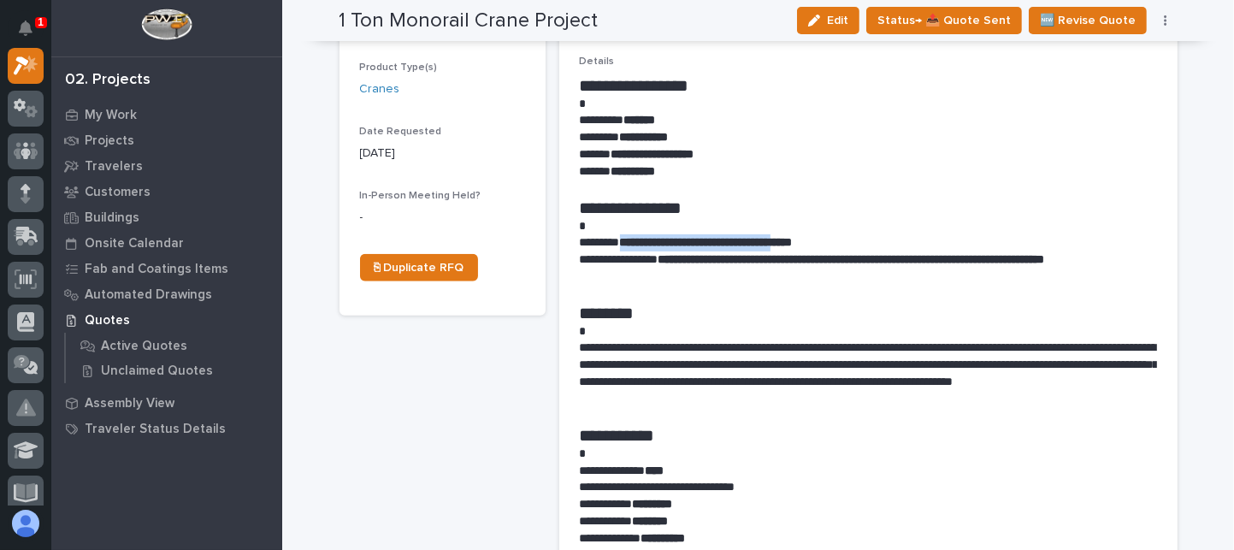
drag, startPoint x: 624, startPoint y: 239, endPoint x: 818, endPoint y: 239, distance: 193.3
click at [793, 239] on strong "**********" at bounding box center [706, 242] width 173 height 12
copy strong "**********"
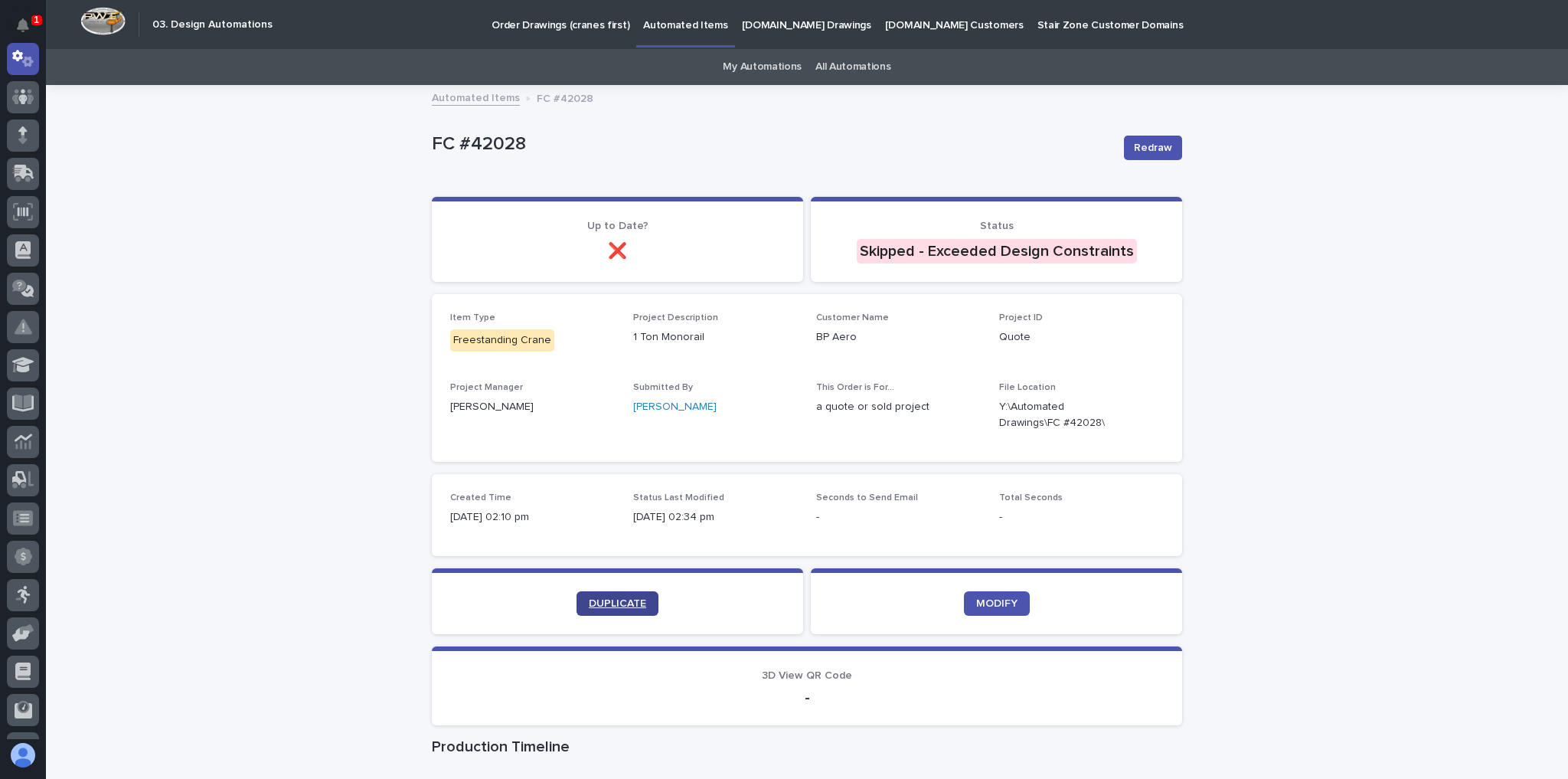
click at [603, 599] on span "DUPLICATE" at bounding box center [618, 604] width 57 height 11
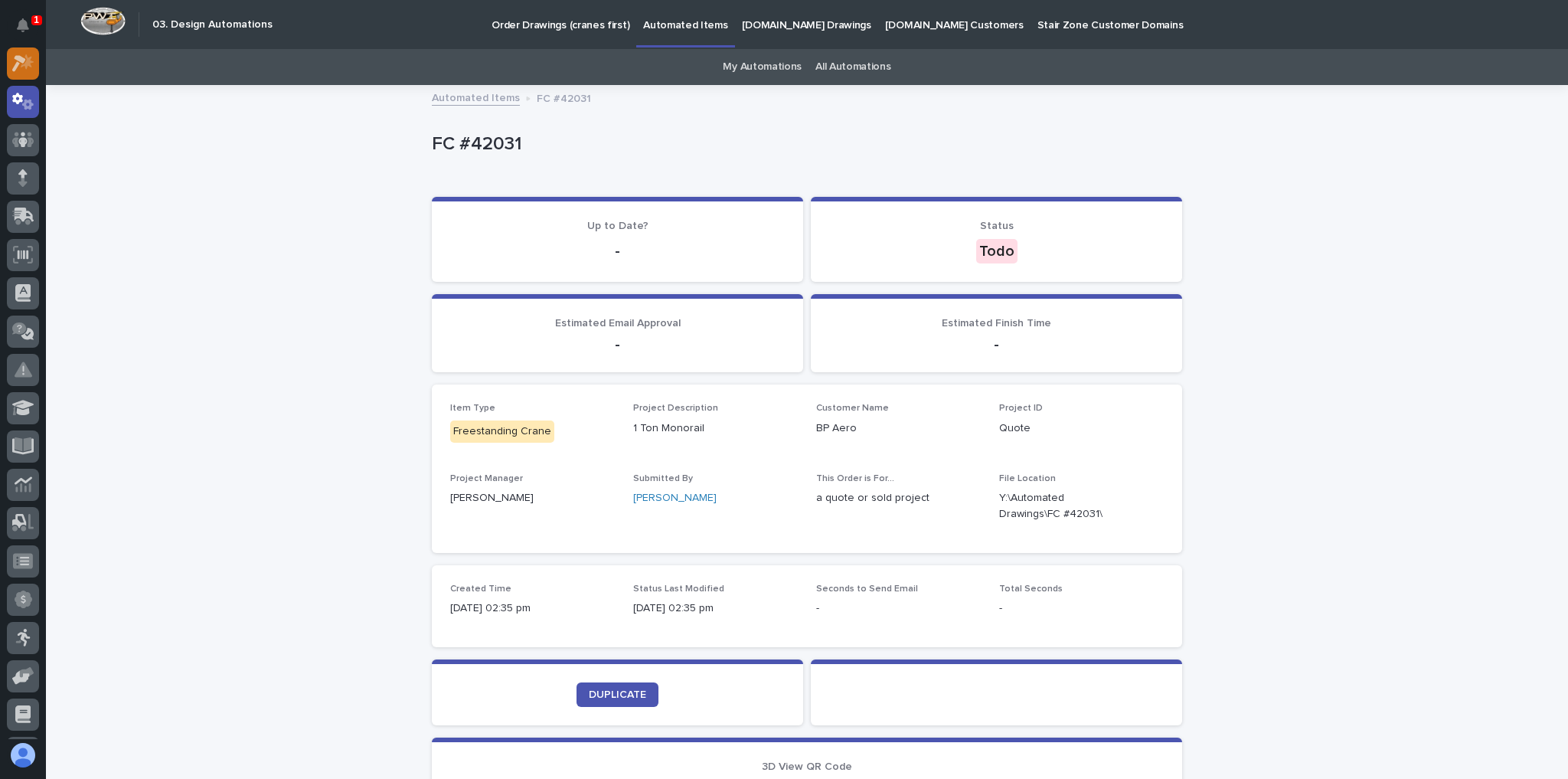
click at [8, 50] on link at bounding box center [23, 64] width 32 height 32
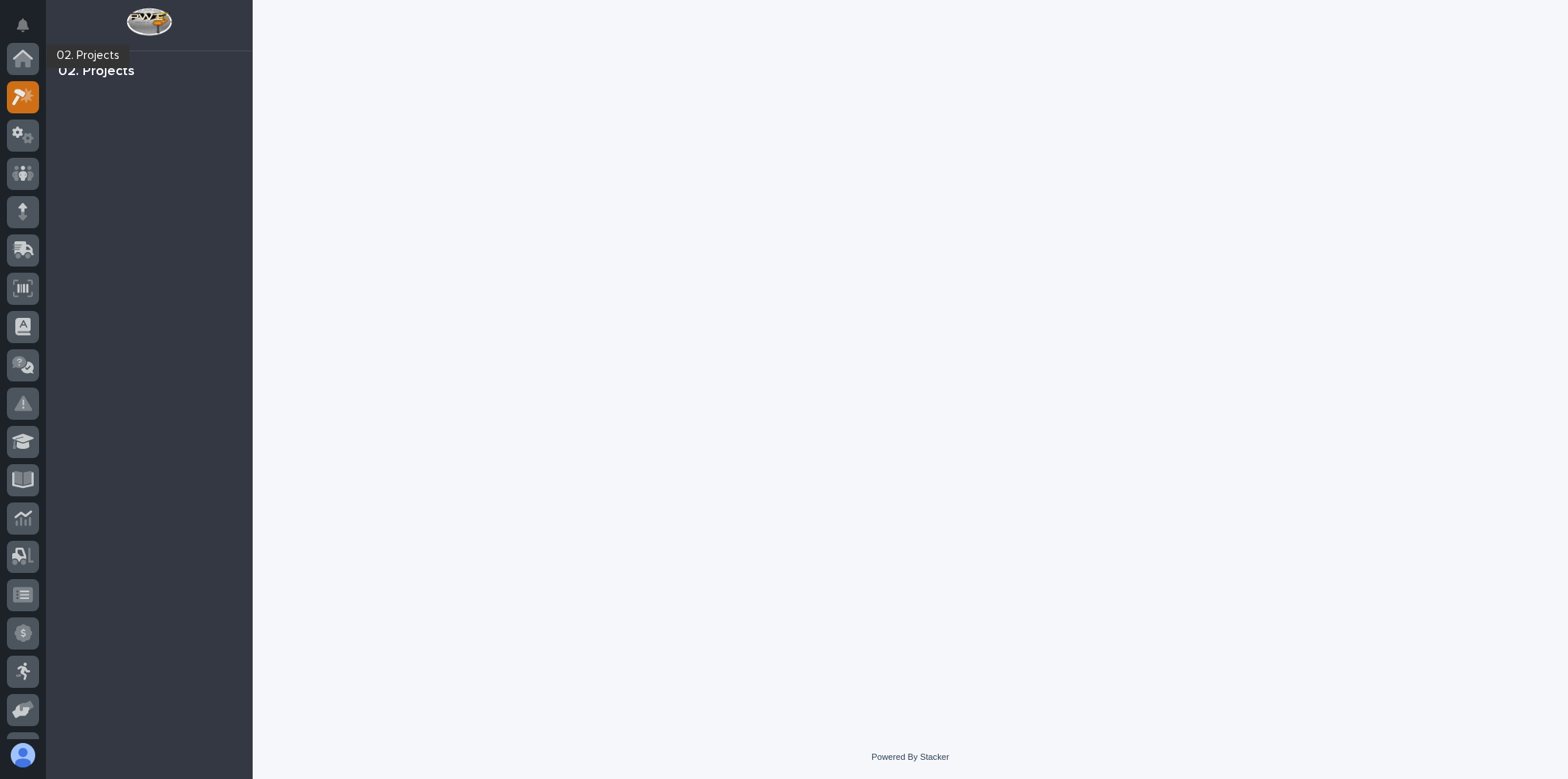
click at [19, 88] on icon at bounding box center [23, 97] width 22 height 18
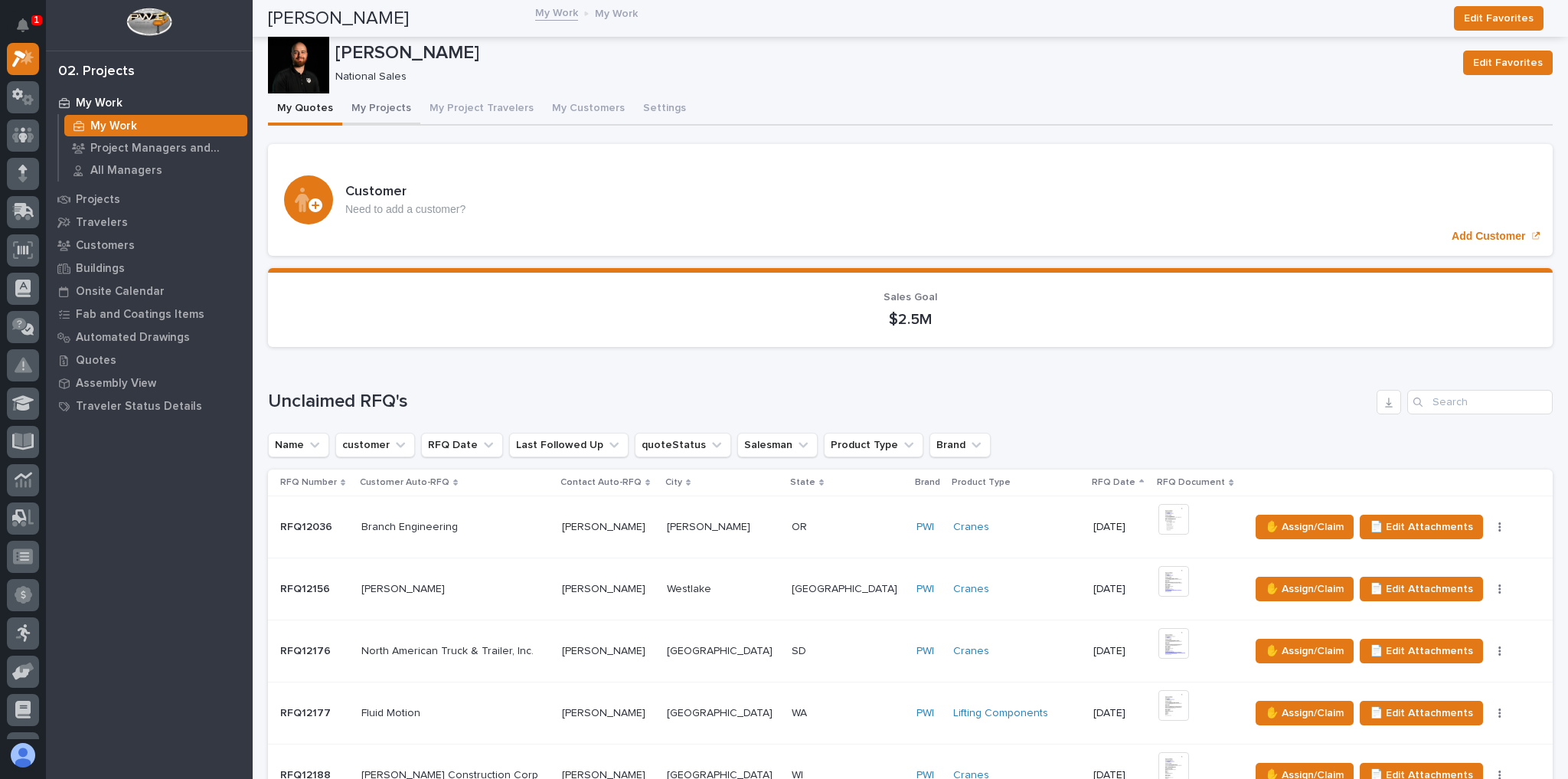
click at [403, 106] on button "My Projects" at bounding box center [380, 109] width 78 height 32
